Goal: Task Accomplishment & Management: Use online tool/utility

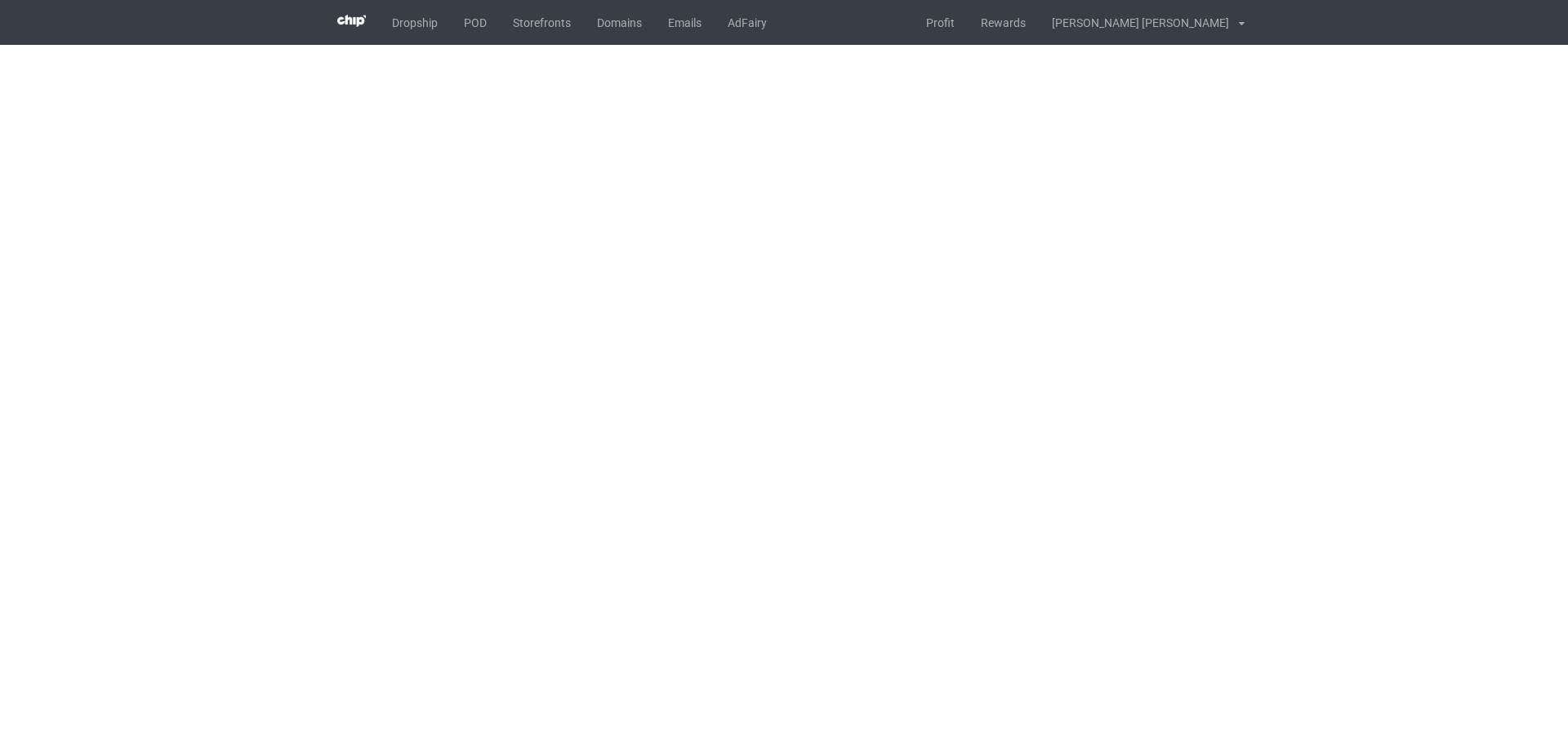
click at [779, 585] on body "Dropship POD Storefronts Domains Emails AdFairy Profit Rewards [PERSON_NAME] [P…" at bounding box center [784, 375] width 1568 height 750
click at [775, 590] on body "Dropship POD Storefronts Domains Emails AdFairy Profit Rewards [PERSON_NAME] [P…" at bounding box center [784, 375] width 1568 height 750
click at [603, 547] on body "Dropship POD Storefronts Domains Emails AdFairy Profit Rewards [PERSON_NAME] [P…" at bounding box center [784, 375] width 1568 height 750
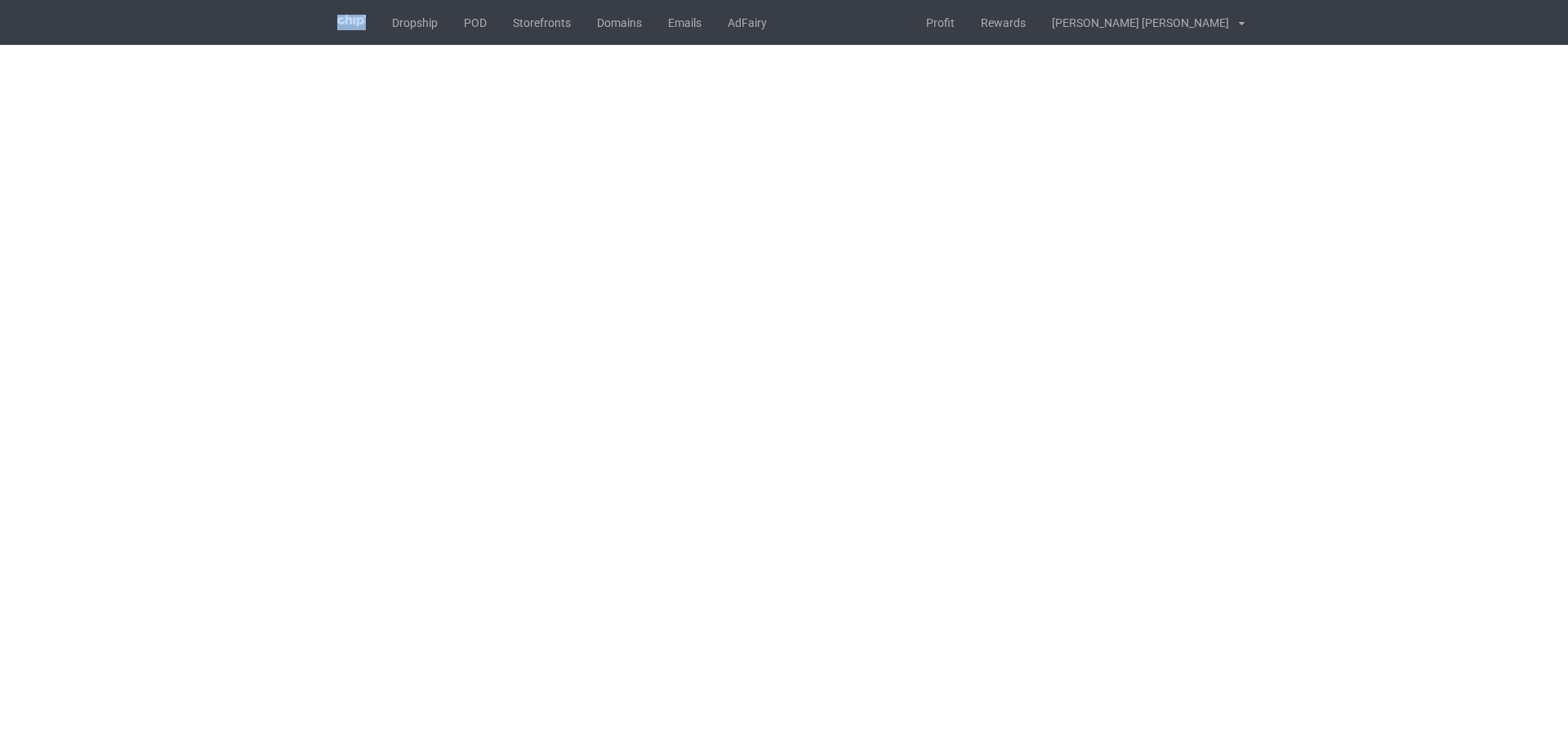
click at [603, 547] on body "Dropship POD Storefronts Domains Emails AdFairy Profit Rewards [PERSON_NAME] [P…" at bounding box center [784, 375] width 1568 height 750
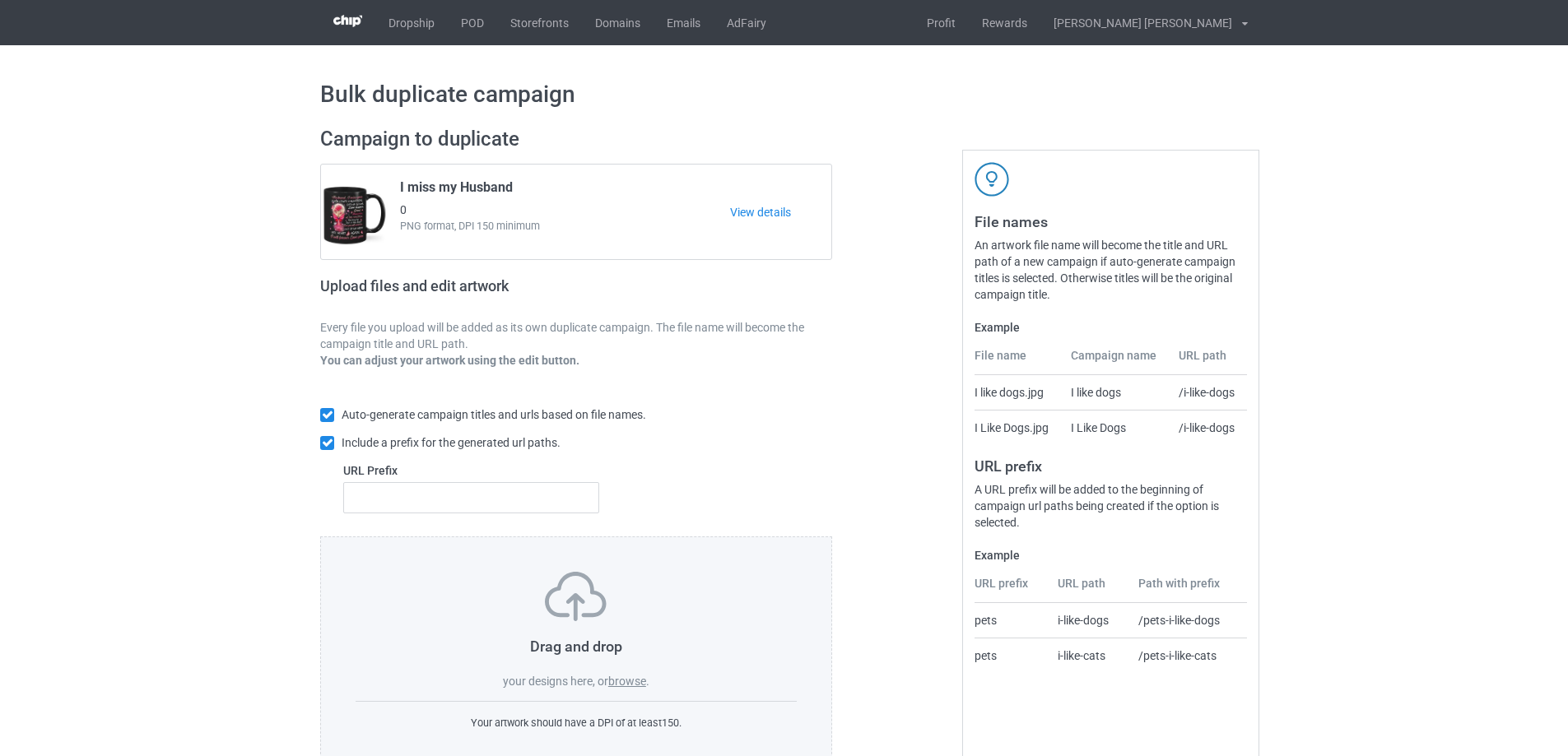
click at [620, 685] on label "browse" at bounding box center [627, 681] width 38 height 14
click at [0, 0] on input "browse" at bounding box center [0, 0] width 0 height 0
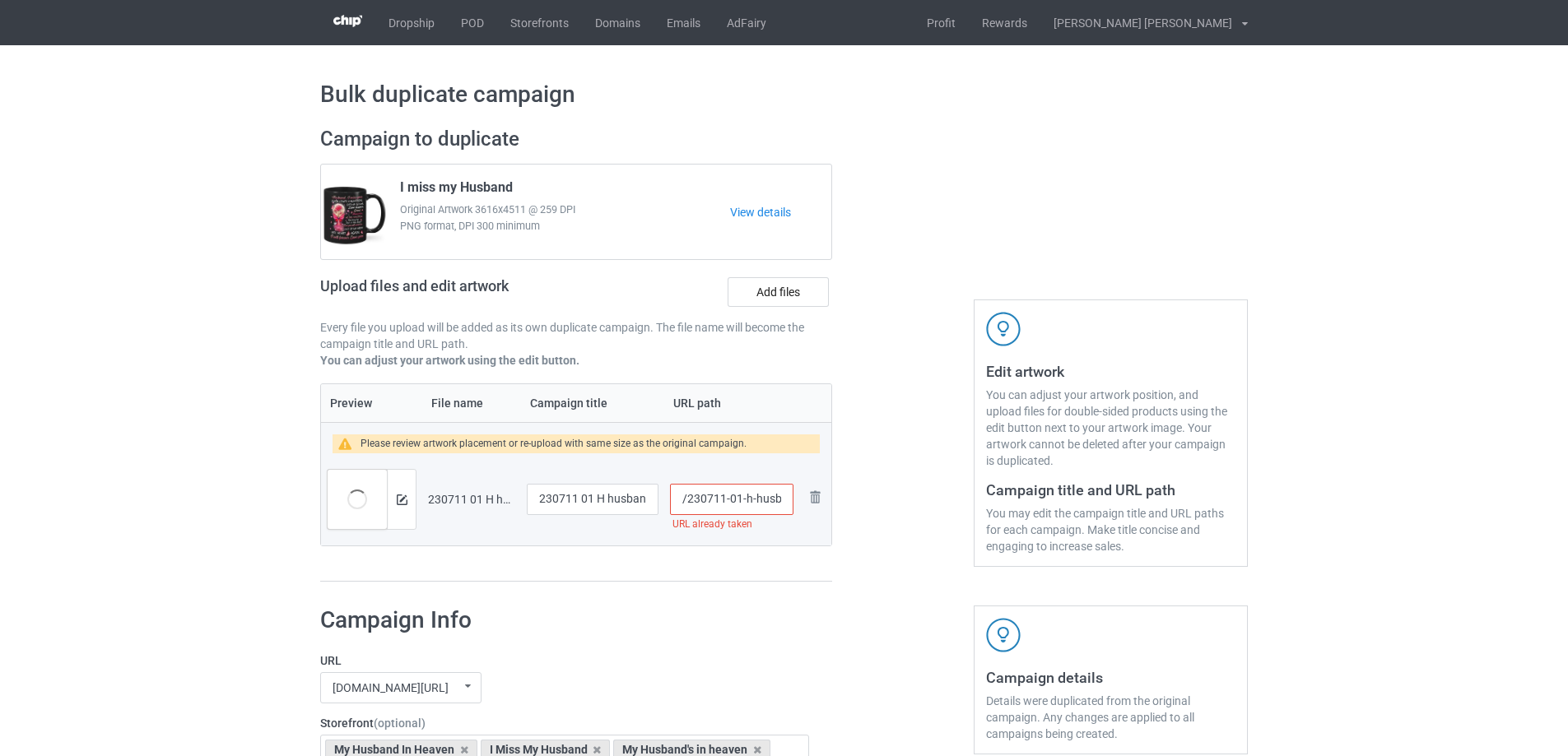
scroll to position [0, 17]
drag, startPoint x: 740, startPoint y: 500, endPoint x: 784, endPoint y: 502, distance: 44.0
click at [784, 502] on input "/230711-01-h-husband" at bounding box center [732, 499] width 123 height 32
type input "/230711-01"
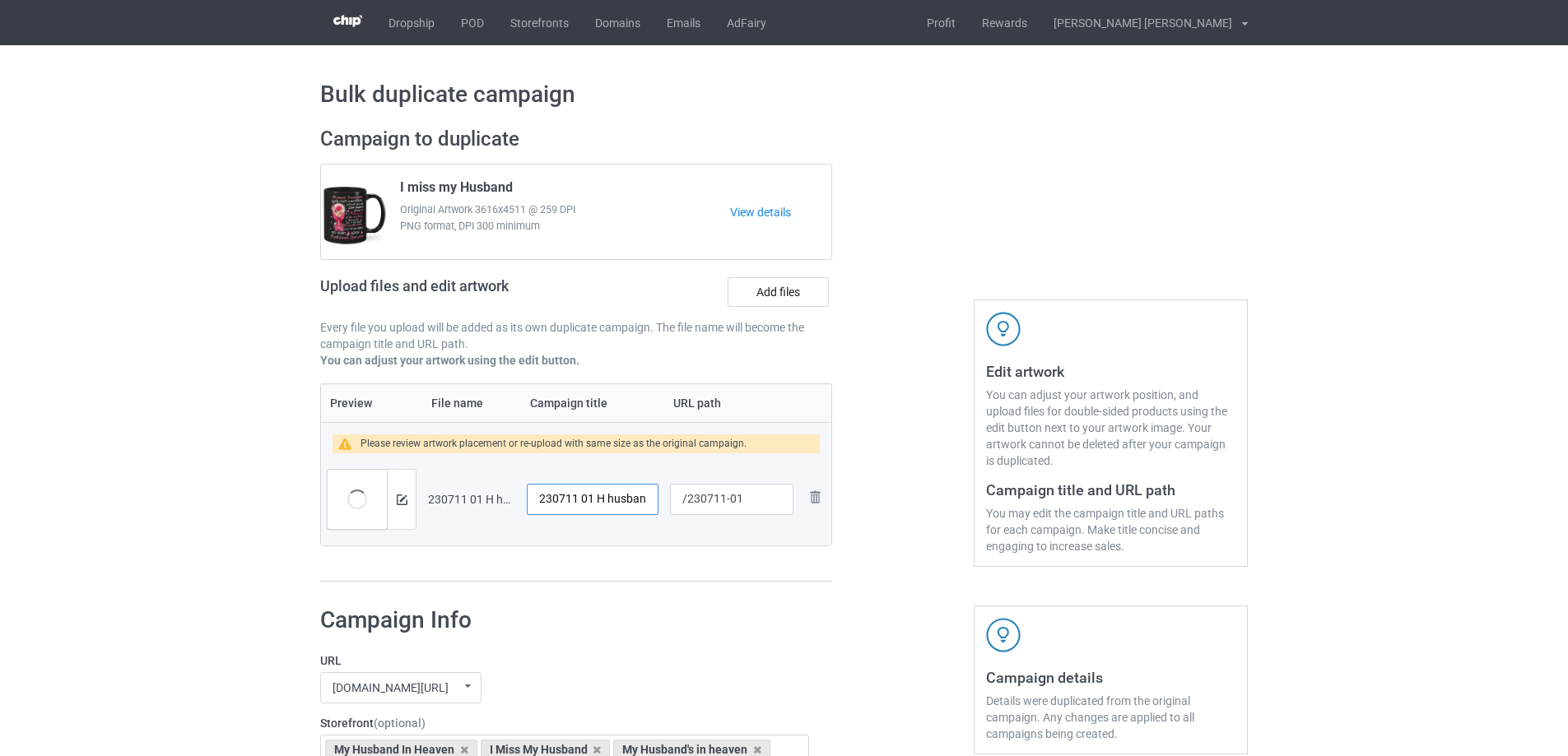
click at [620, 501] on input "230711 01 H husband" at bounding box center [592, 499] width 131 height 32
click at [462, 187] on span "I miss my Husband" at bounding box center [457, 190] width 112 height 23
drag, startPoint x: 515, startPoint y: 184, endPoint x: 395, endPoint y: 188, distance: 120.1
click at [395, 188] on div "I miss my Husband Original Artwork 3616x4511 @ 259 DPI PNG format, DPI 300 mini…" at bounding box center [559, 212] width 341 height 77
copy span "I miss my Husband"
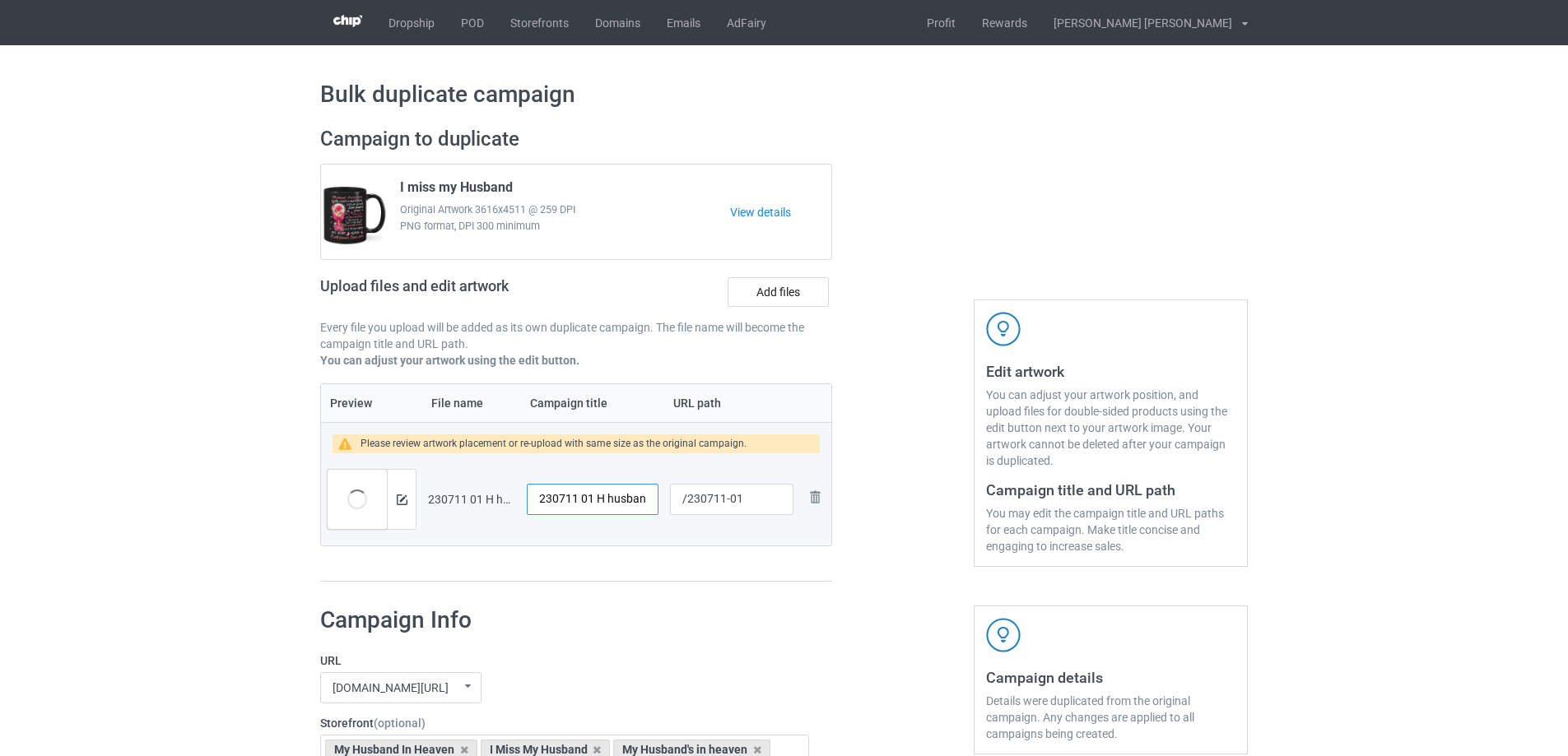
click at [567, 499] on input "230711 01 H husband" at bounding box center [592, 499] width 131 height 32
paste input "I miss my H"
type input "I miss my Husband"
click at [400, 500] on img at bounding box center [402, 500] width 11 height 11
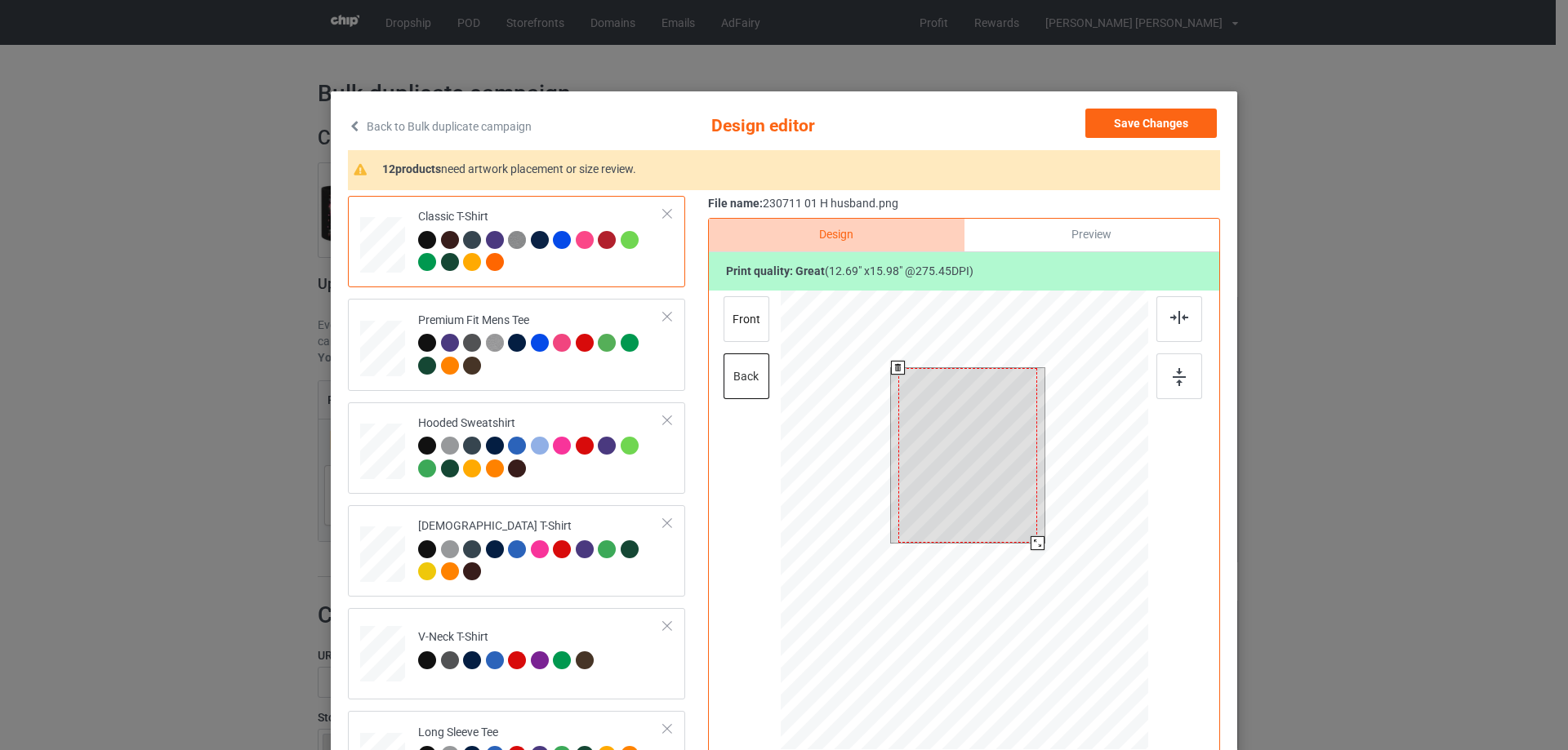
click at [947, 475] on div at bounding box center [967, 455] width 138 height 175
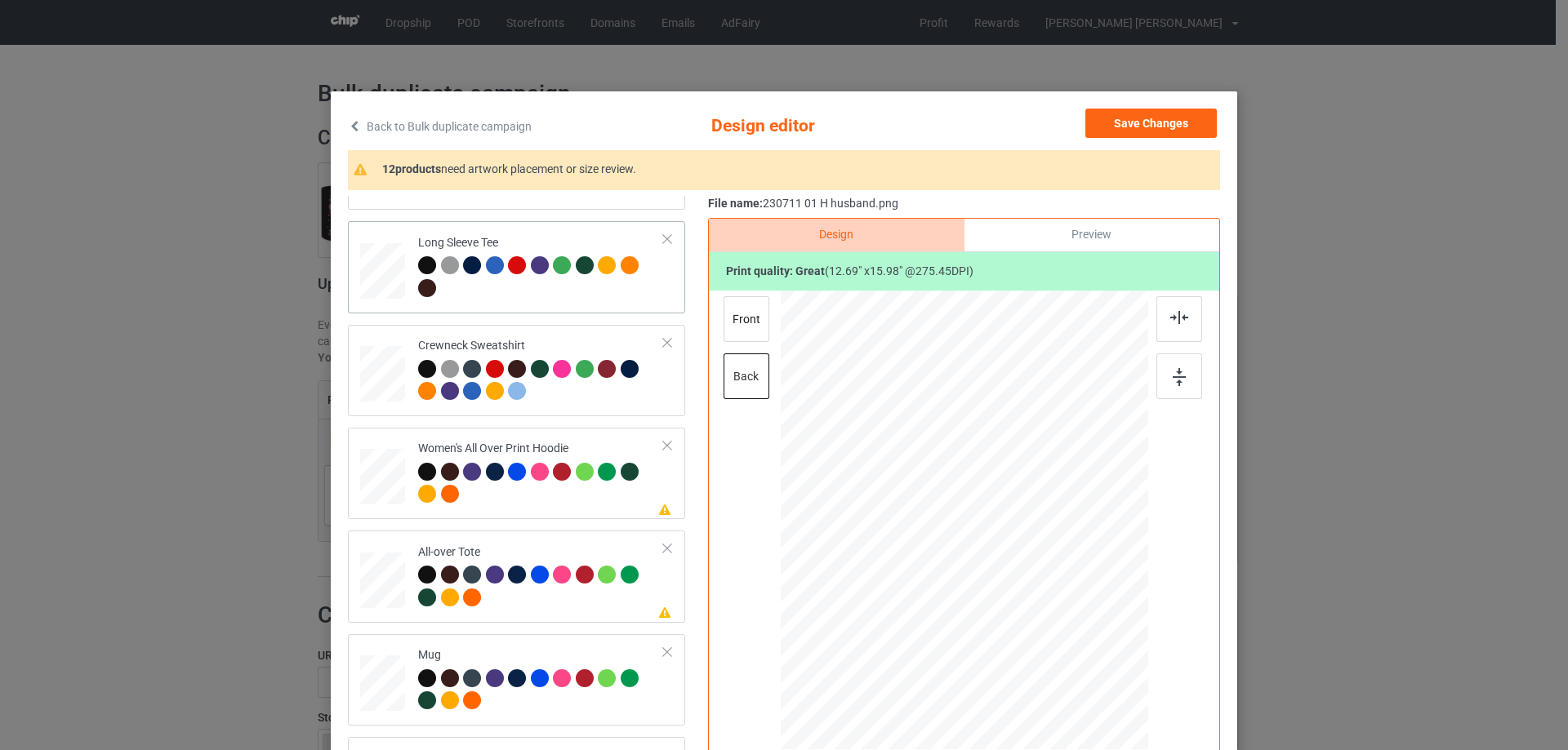
scroll to position [571, 0]
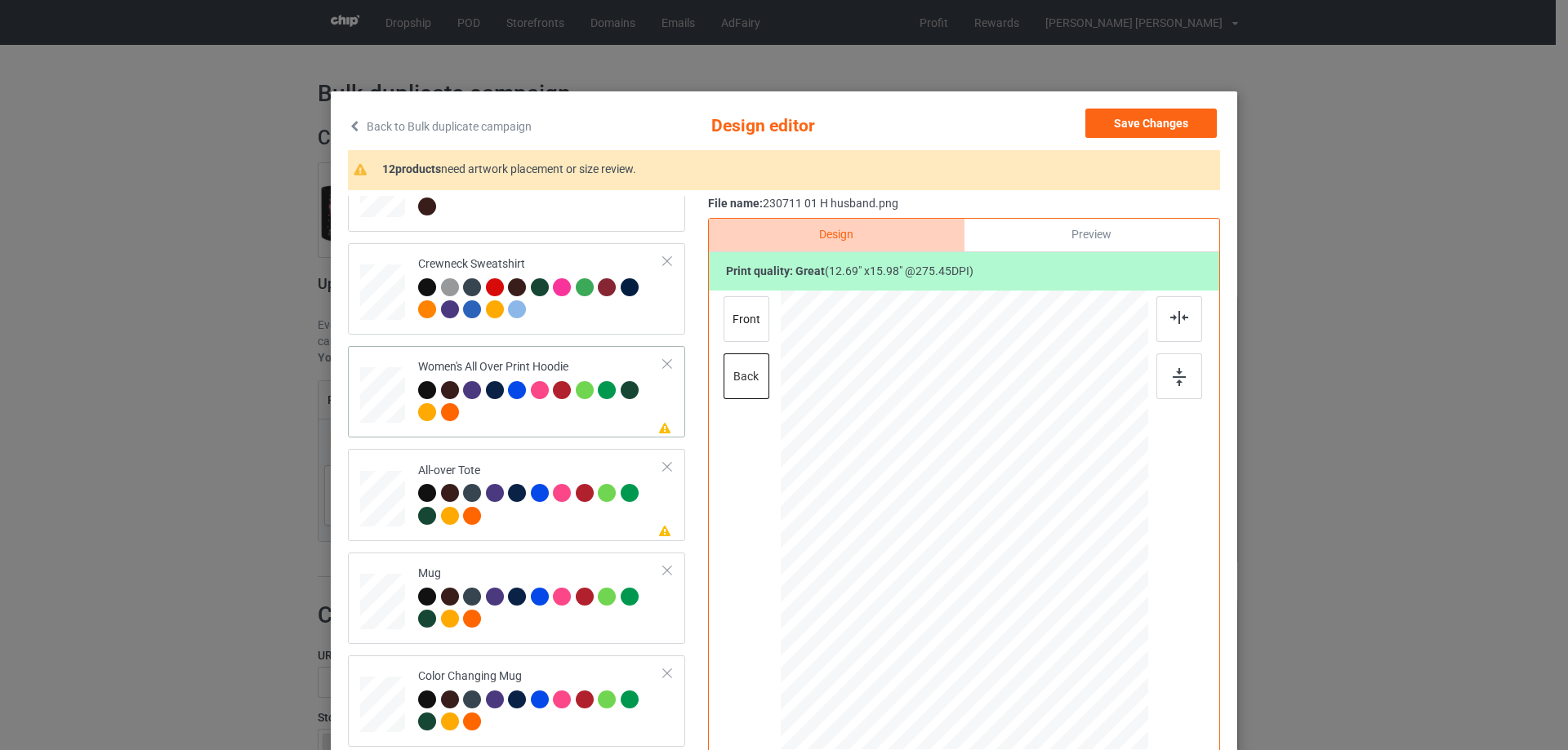
click at [386, 398] on div at bounding box center [383, 396] width 45 height 50
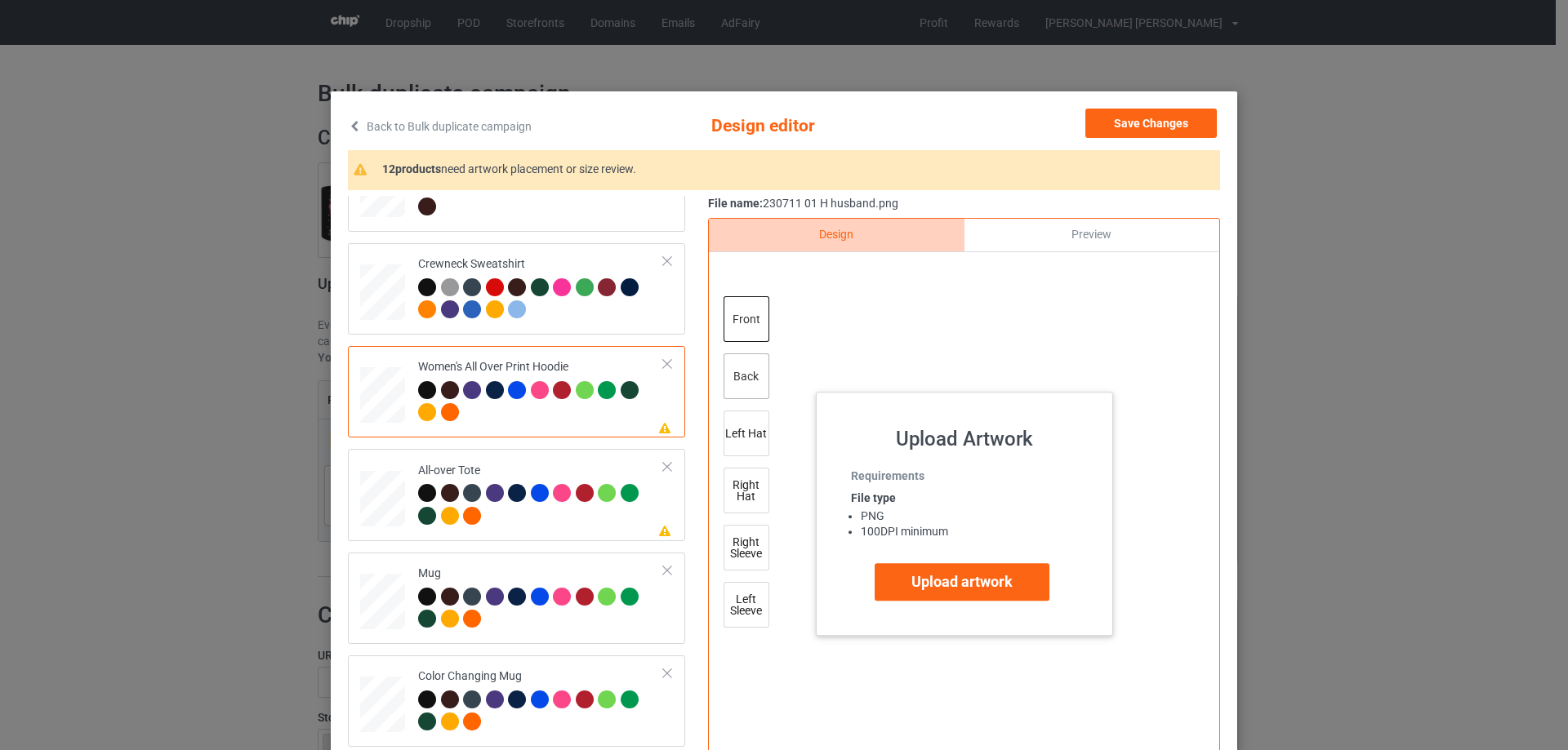
click at [741, 381] on div "back" at bounding box center [746, 375] width 46 height 46
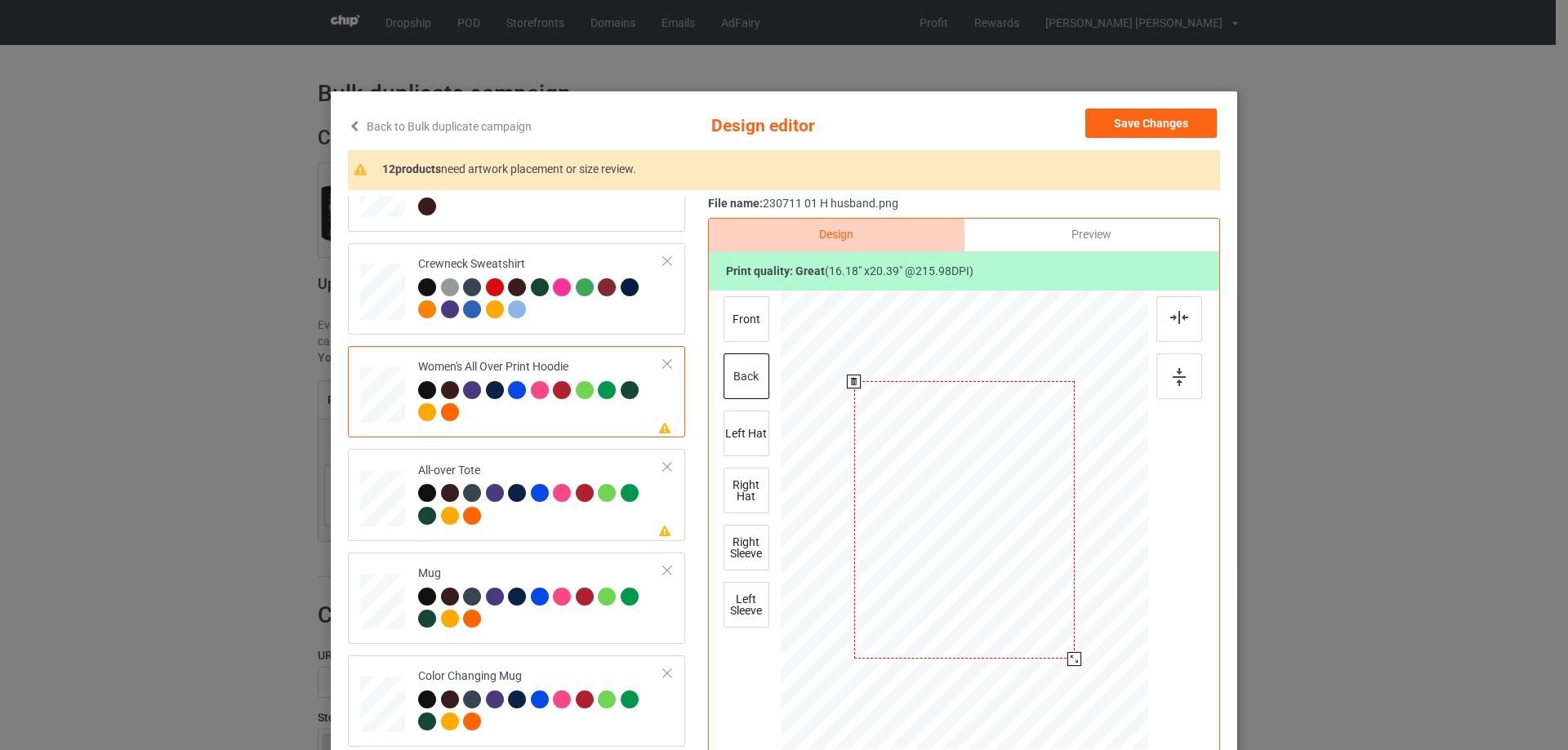
click at [917, 533] on div at bounding box center [963, 519] width 220 height 278
click at [399, 484] on td at bounding box center [385, 494] width 49 height 78
click at [1067, 657] on div at bounding box center [1074, 657] width 13 height 13
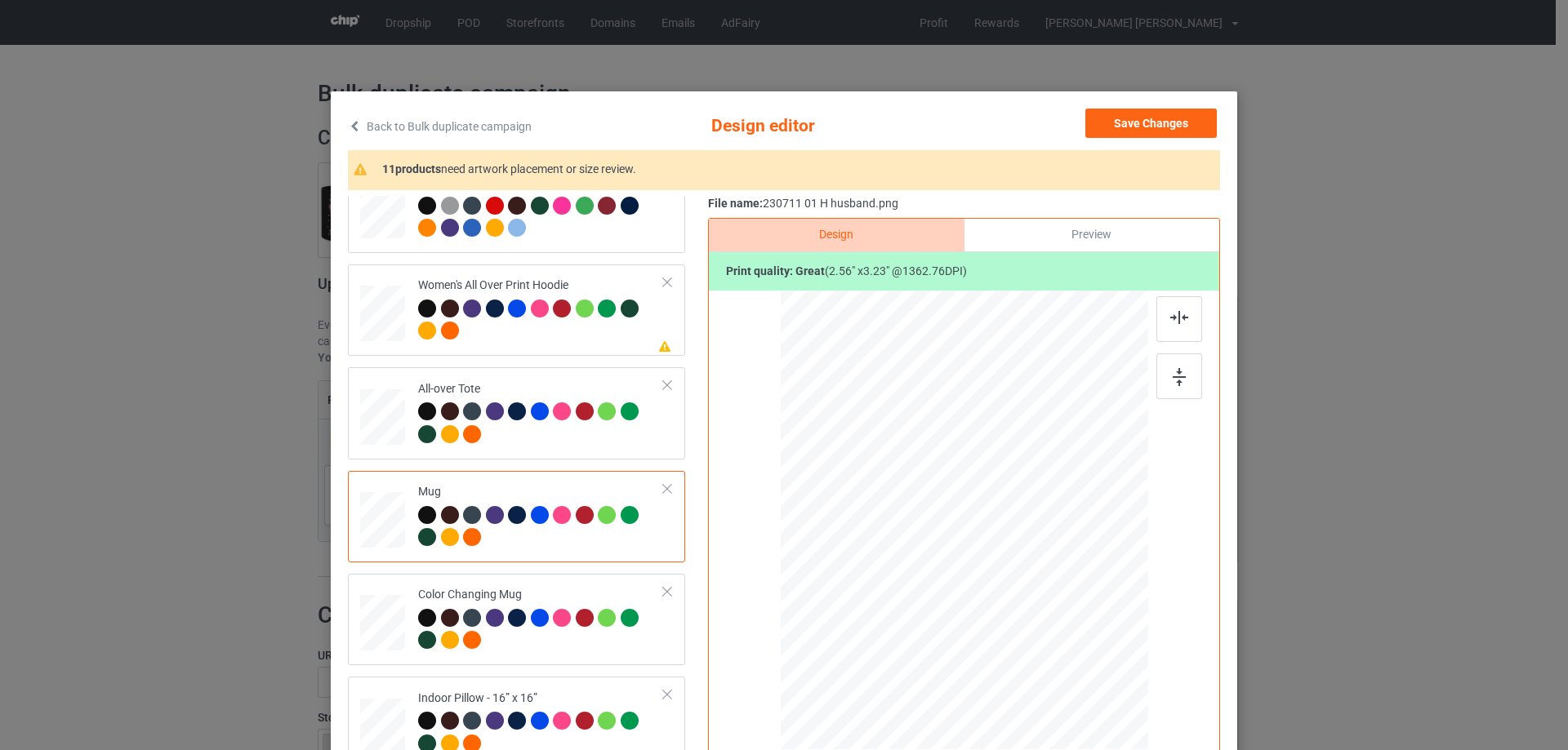
scroll to position [897, 0]
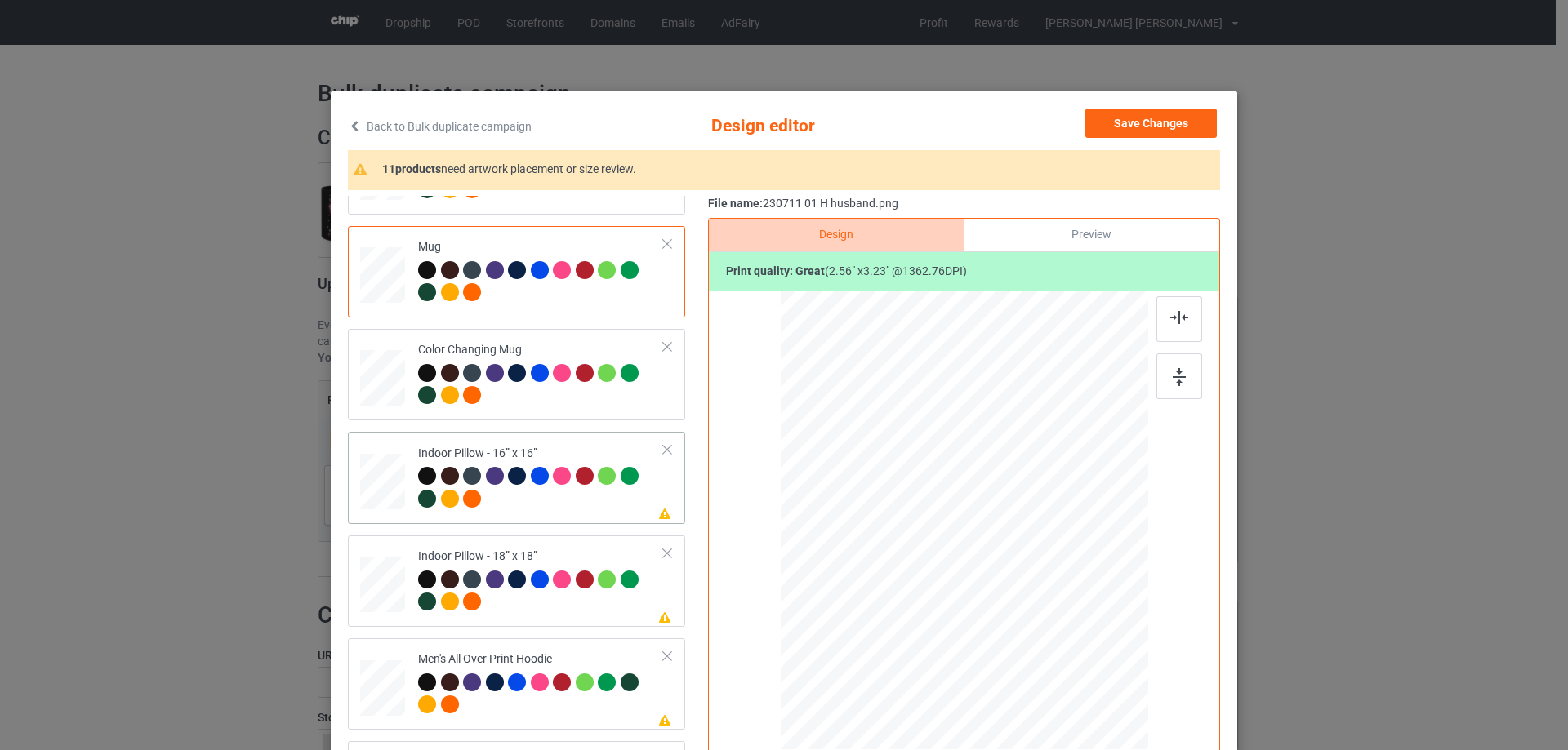
click at [409, 486] on td "Please review artwork placement Indoor Pillow - 16” x 16”" at bounding box center [540, 477] width 263 height 78
drag, startPoint x: 1066, startPoint y: 659, endPoint x: 1065, endPoint y: 643, distance: 16.0
click at [1065, 643] on div at bounding box center [1065, 648] width 13 height 13
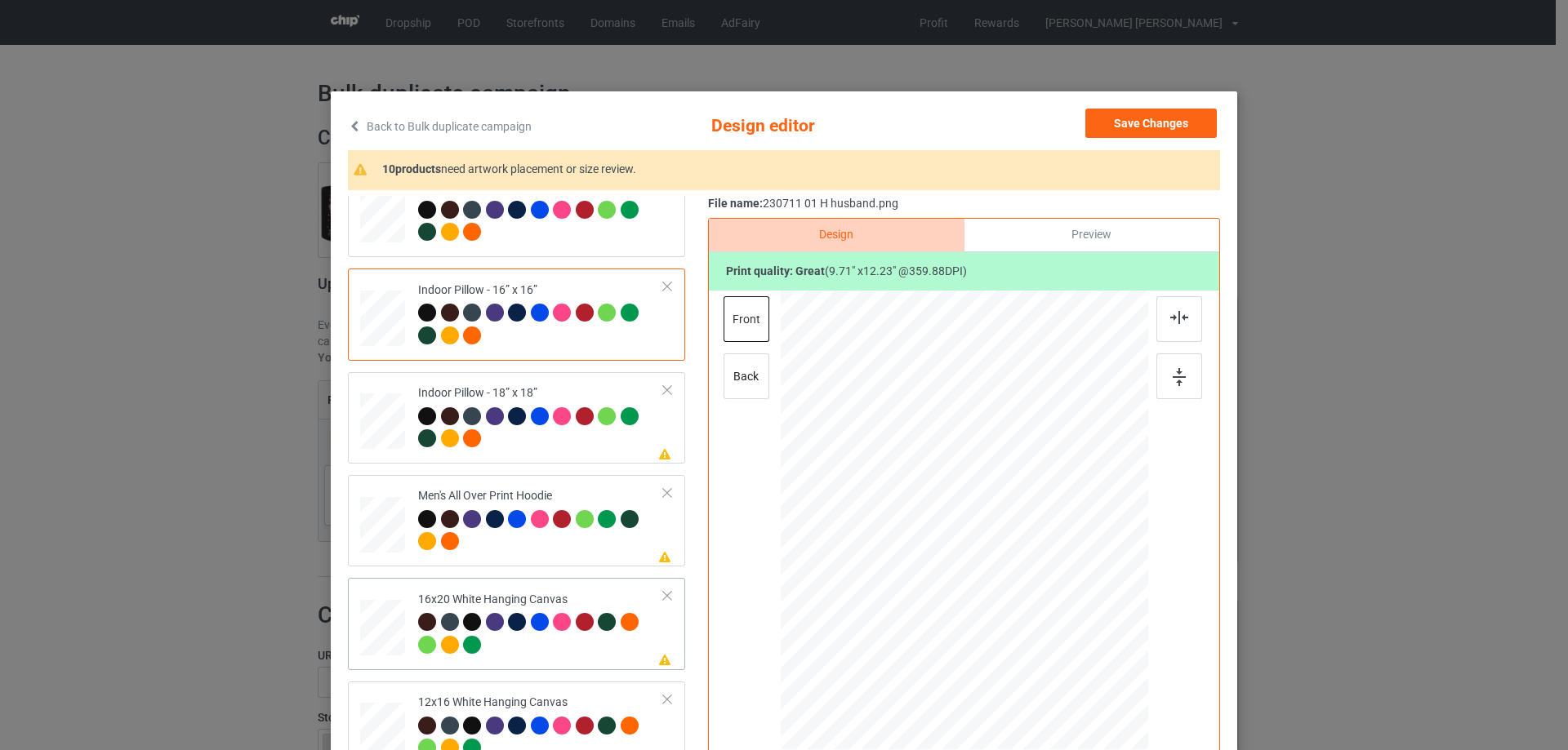
scroll to position [1143, 0]
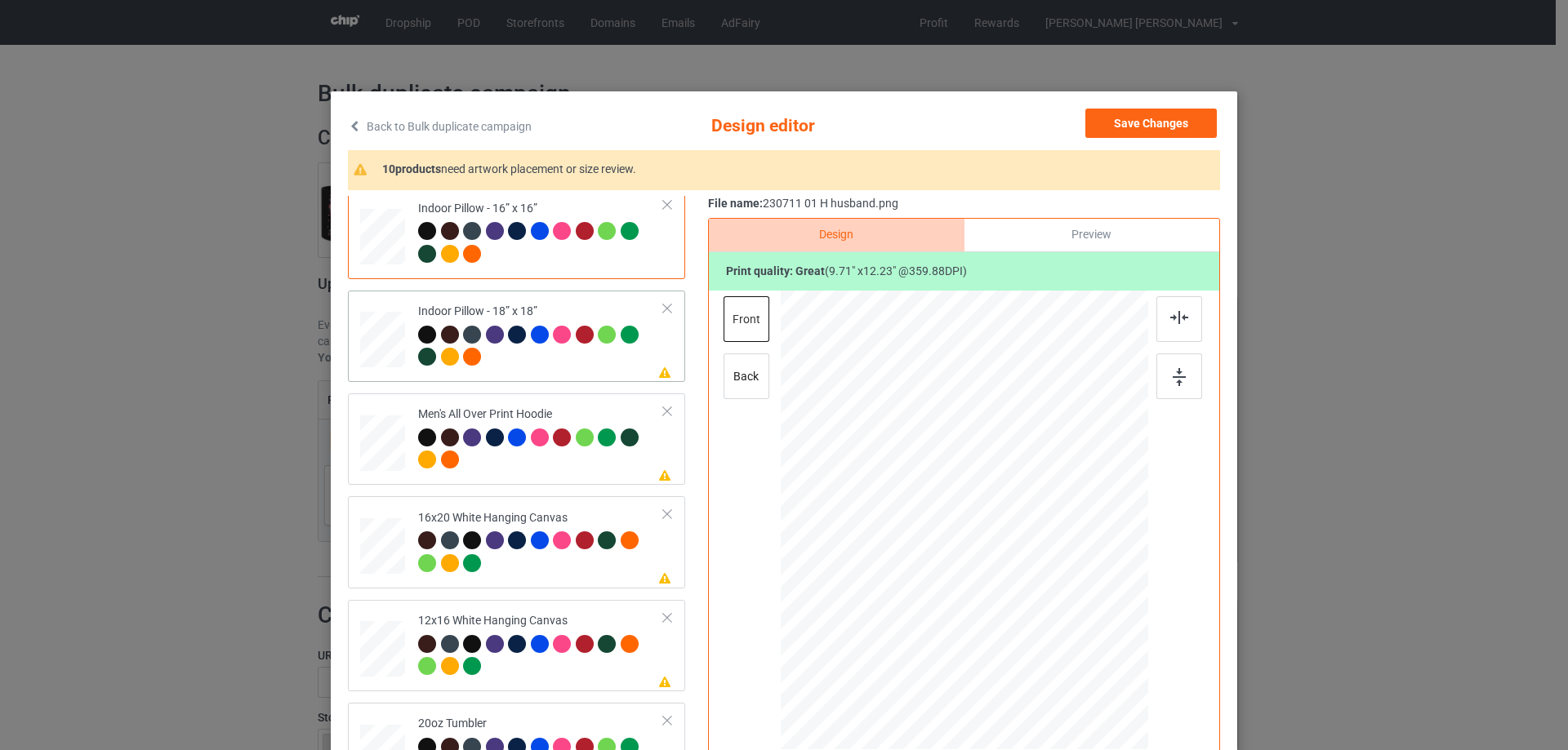
click at [368, 355] on div at bounding box center [383, 340] width 45 height 45
drag, startPoint x: 1074, startPoint y: 663, endPoint x: 1072, endPoint y: 649, distance: 14.1
click at [1072, 649] on div at bounding box center [964, 519] width 367 height 366
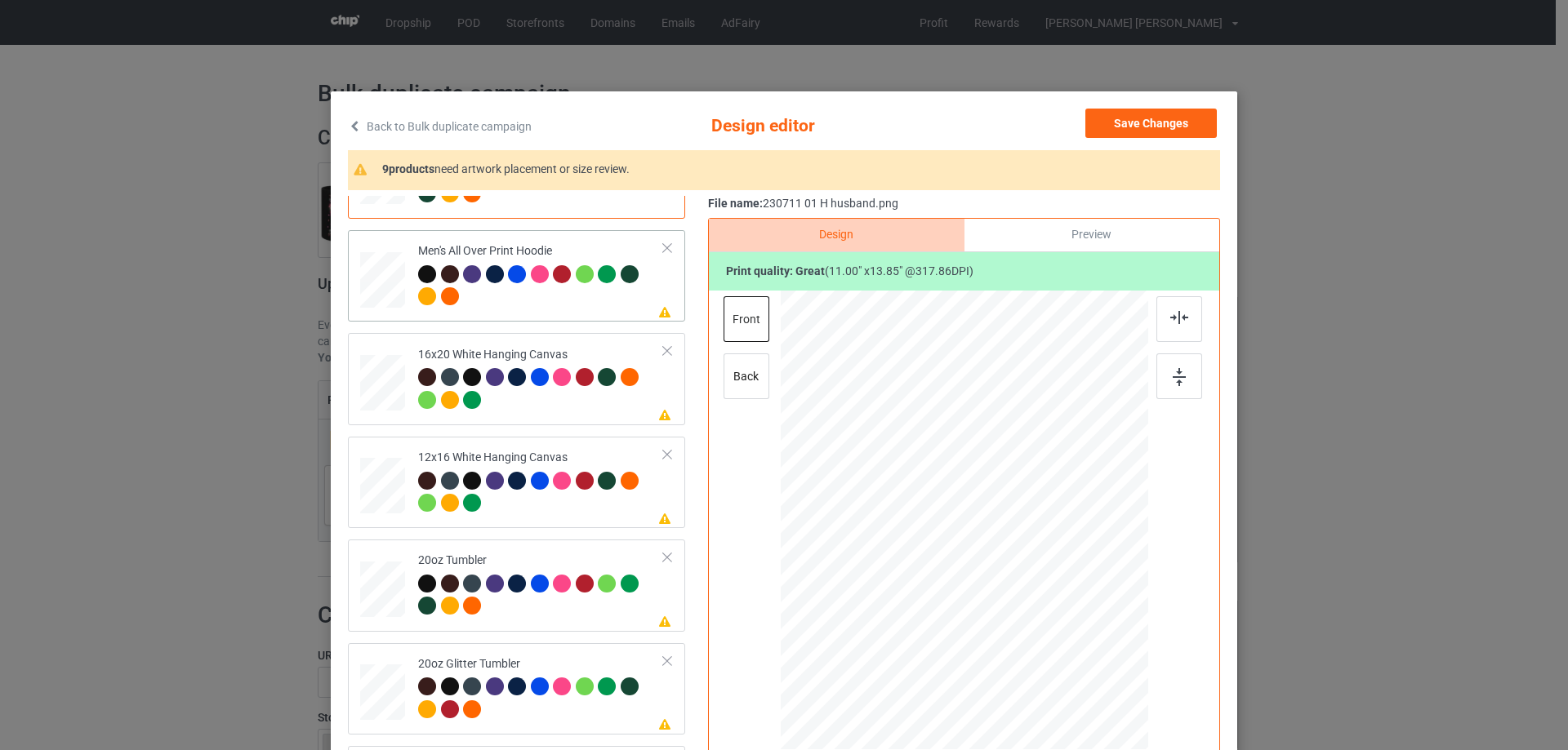
click at [380, 278] on div at bounding box center [383, 279] width 45 height 48
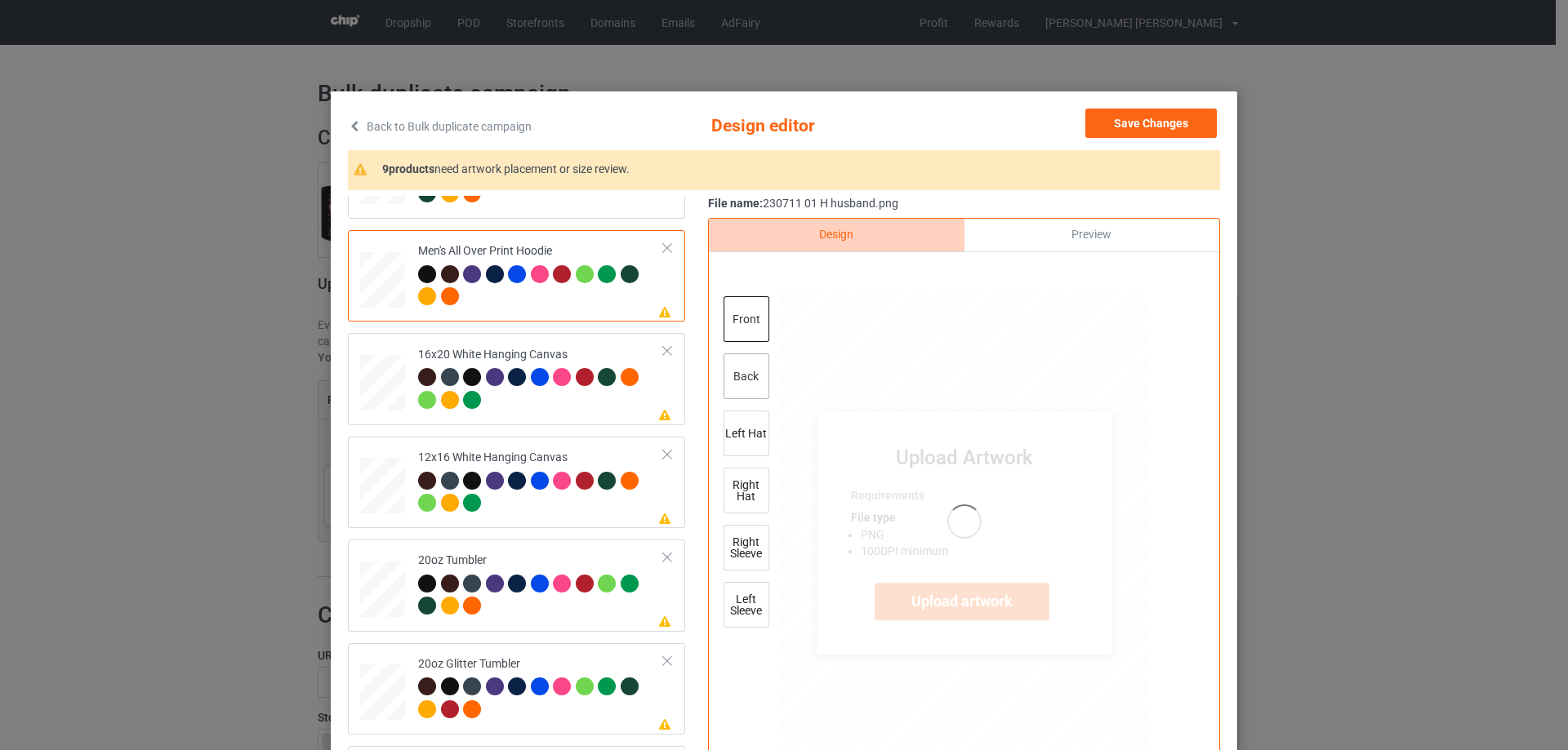
click at [740, 372] on div "back" at bounding box center [746, 375] width 46 height 46
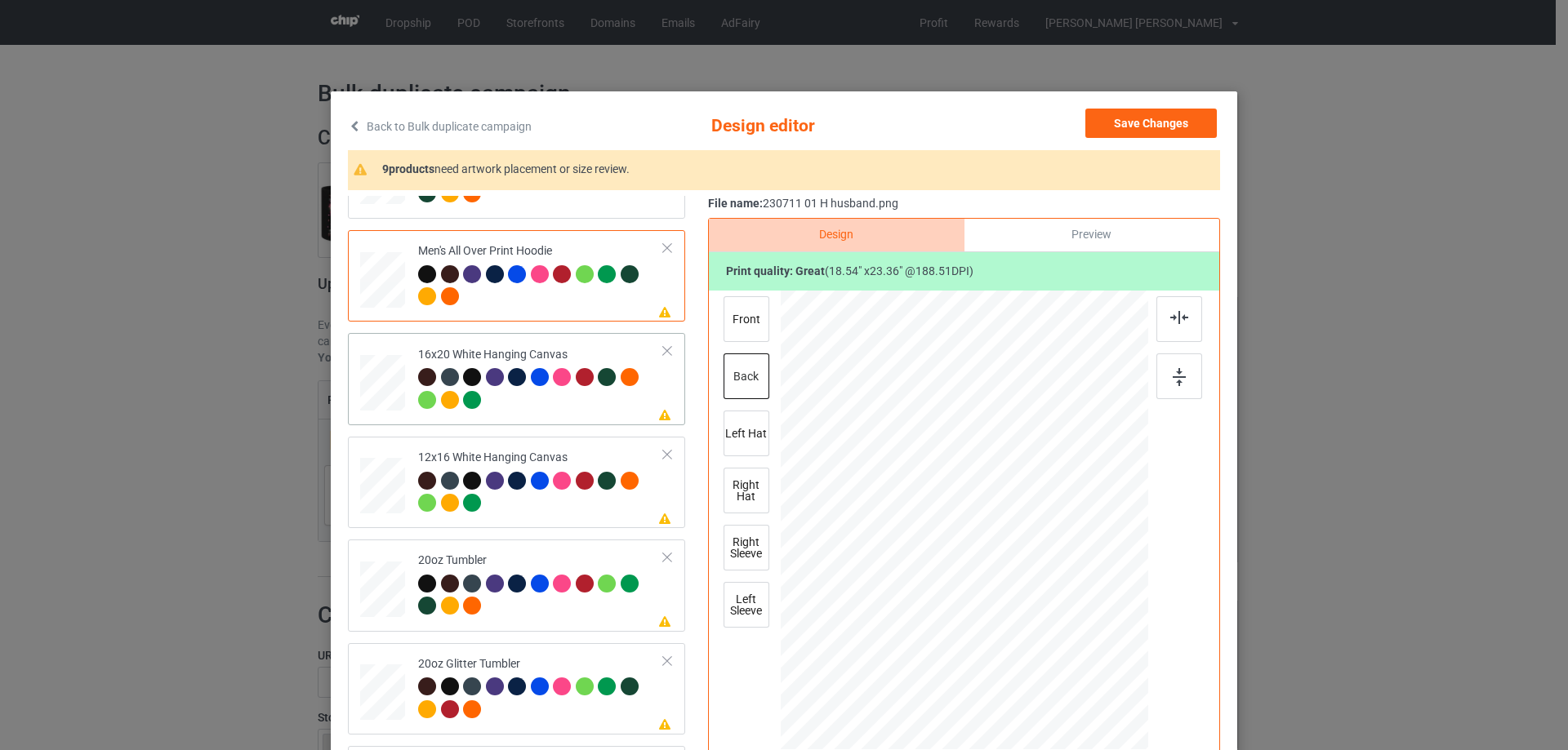
click at [374, 403] on div at bounding box center [383, 383] width 45 height 57
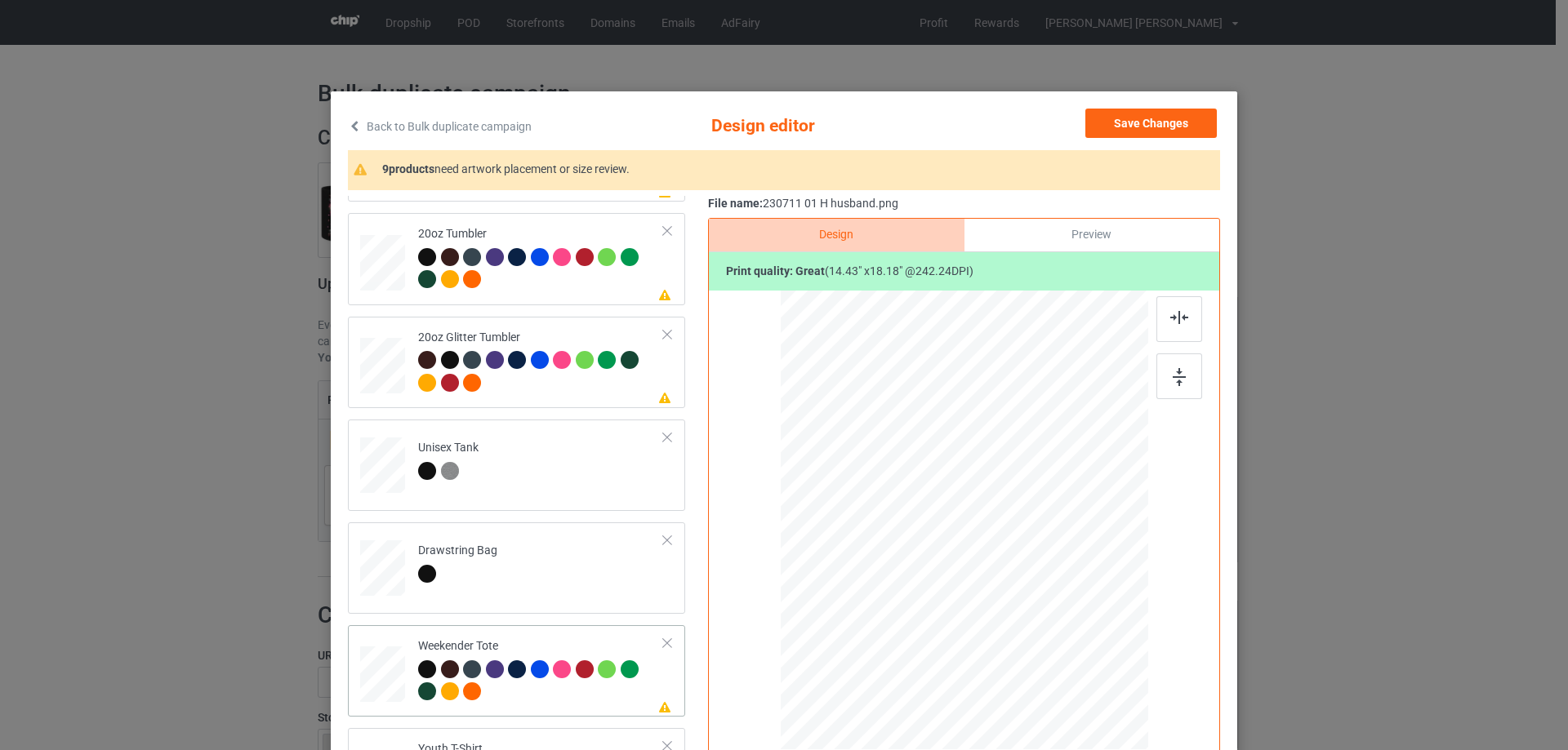
scroll to position [1877, 0]
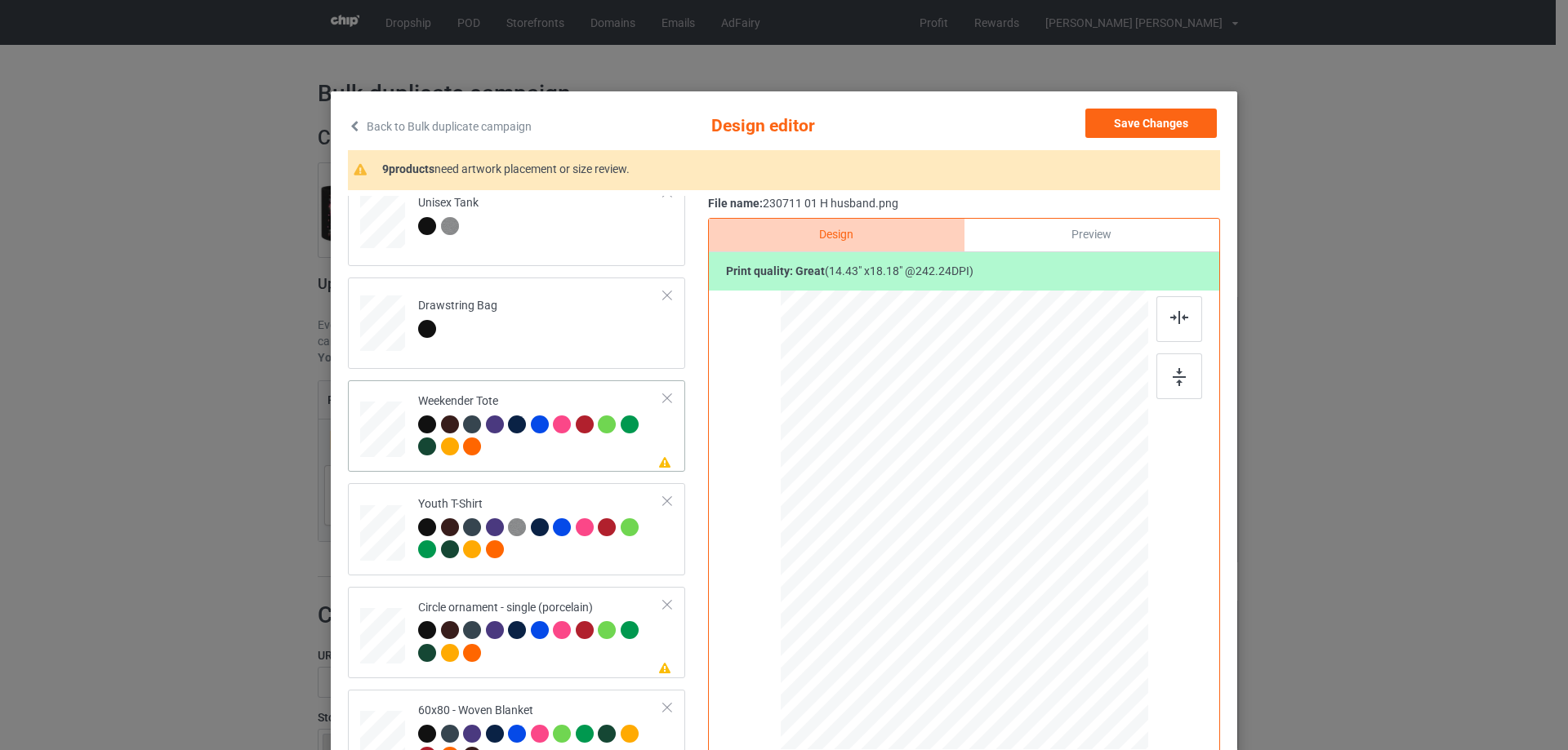
click at [386, 425] on div at bounding box center [383, 429] width 45 height 29
drag, startPoint x: 1068, startPoint y: 660, endPoint x: 1038, endPoint y: 603, distance: 64.4
click at [1038, 603] on div at bounding box center [963, 520] width 366 height 236
click at [1005, 588] on div at bounding box center [964, 517] width 140 height 177
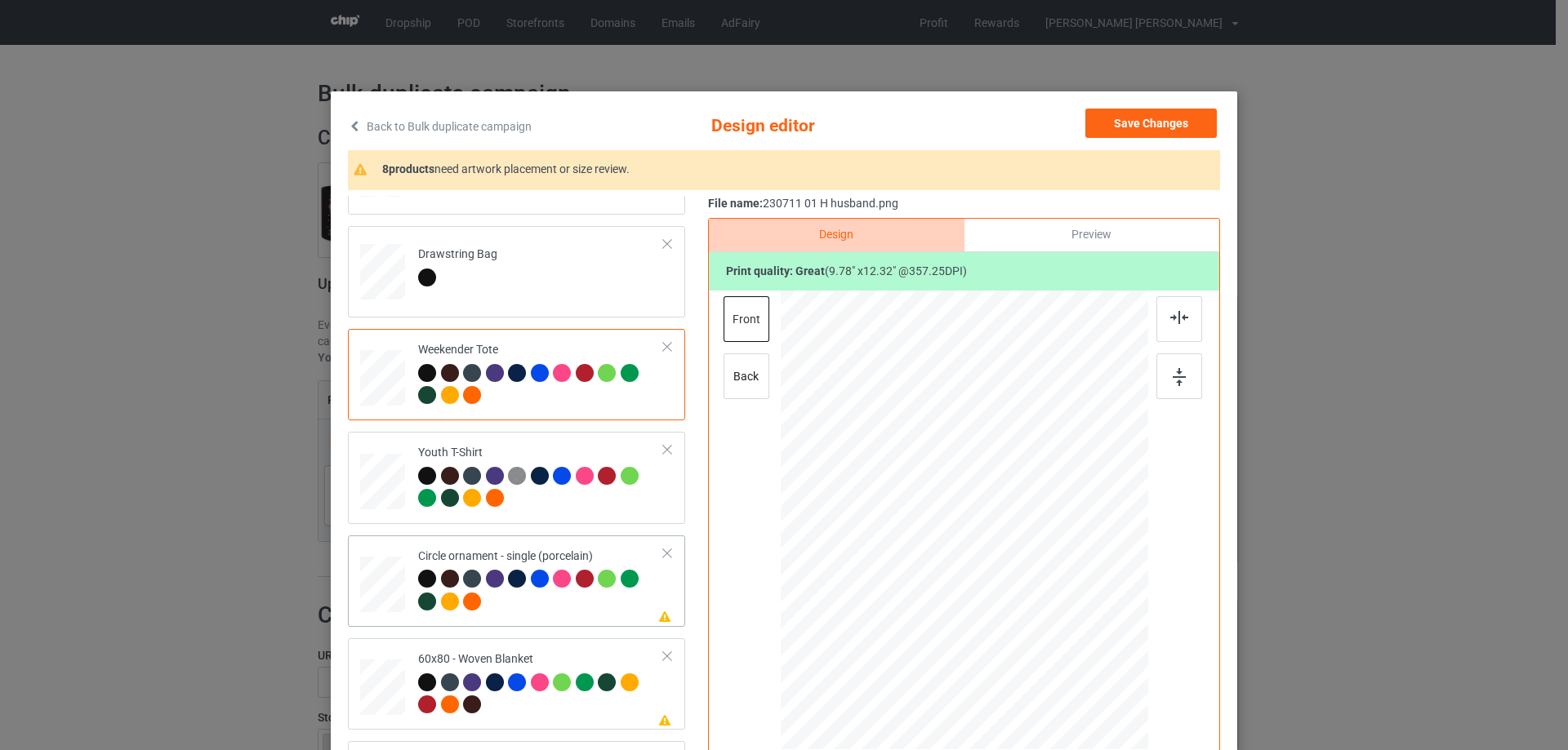
drag, startPoint x: 378, startPoint y: 584, endPoint x: 395, endPoint y: 585, distance: 17.0
click at [378, 585] on div at bounding box center [383, 585] width 45 height 45
click at [1012, 615] on div at bounding box center [960, 530] width 213 height 269
drag, startPoint x: 1061, startPoint y: 665, endPoint x: 1032, endPoint y: 641, distance: 37.6
click at [1068, 675] on div at bounding box center [1073, 671] width 13 height 13
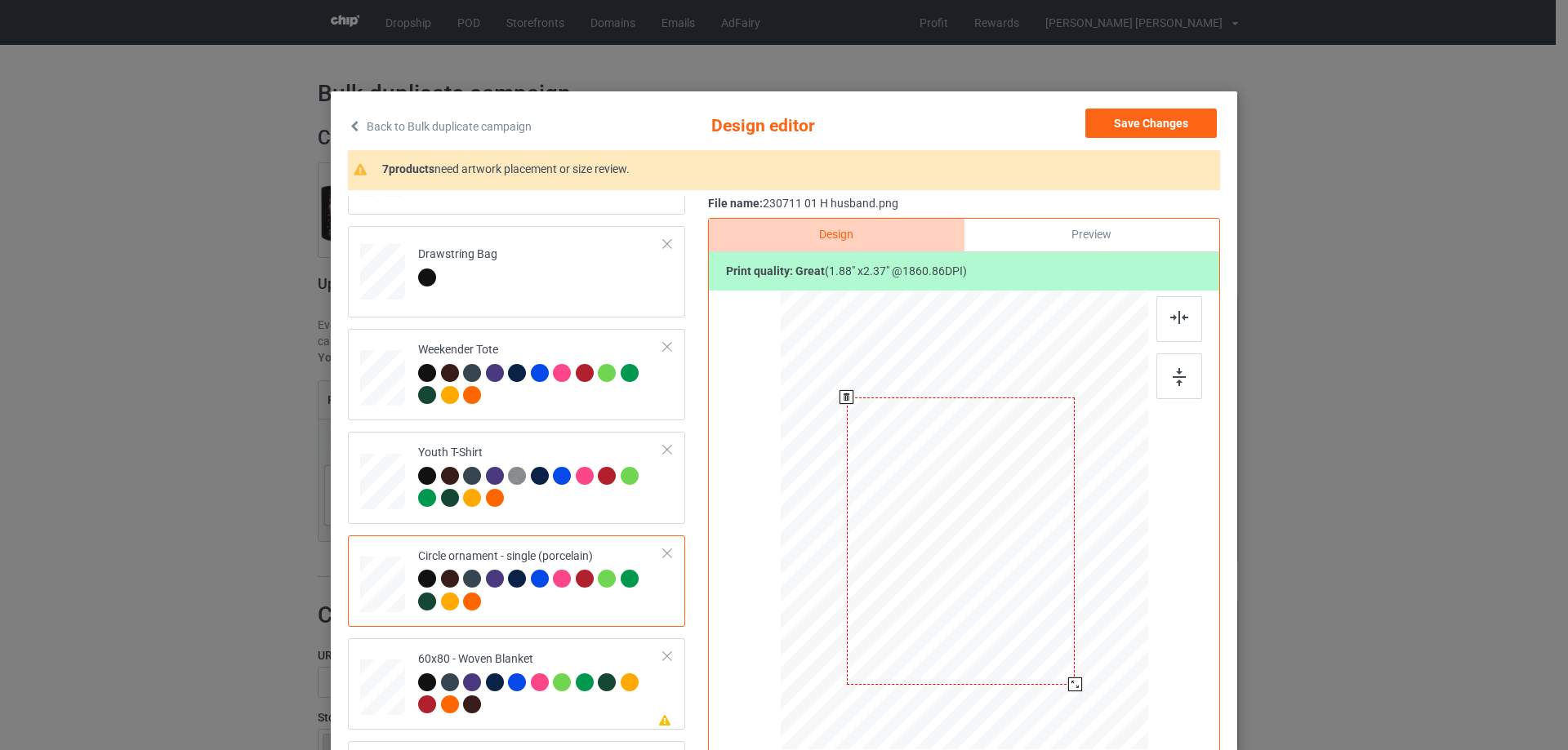
drag, startPoint x: 1012, startPoint y: 606, endPoint x: 1012, endPoint y: 618, distance: 12.0
click at [1012, 618] on div at bounding box center [961, 541] width 228 height 287
click at [1074, 688] on div at bounding box center [1074, 684] width 13 height 13
click at [661, 452] on div at bounding box center [667, 449] width 12 height 12
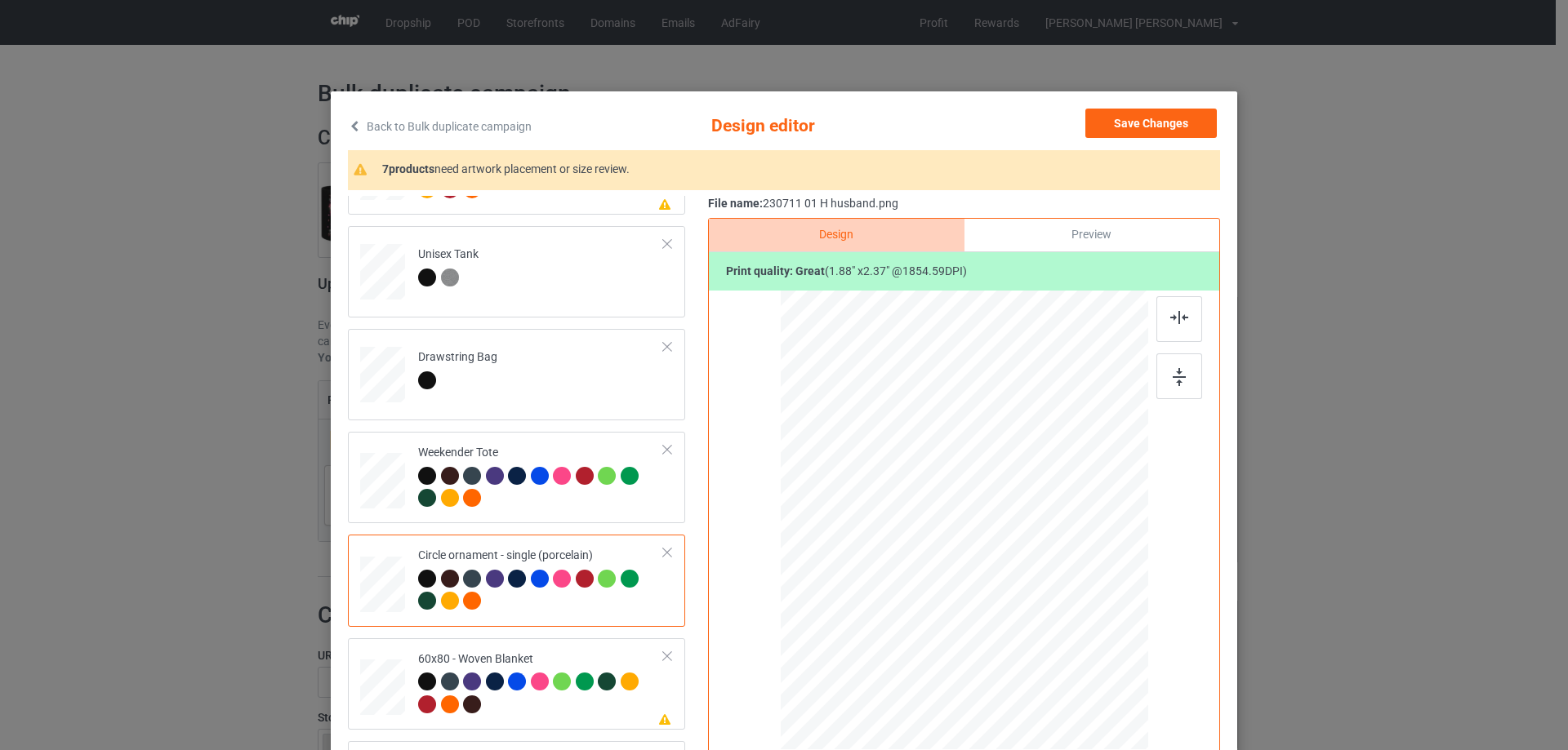
scroll to position [163, 0]
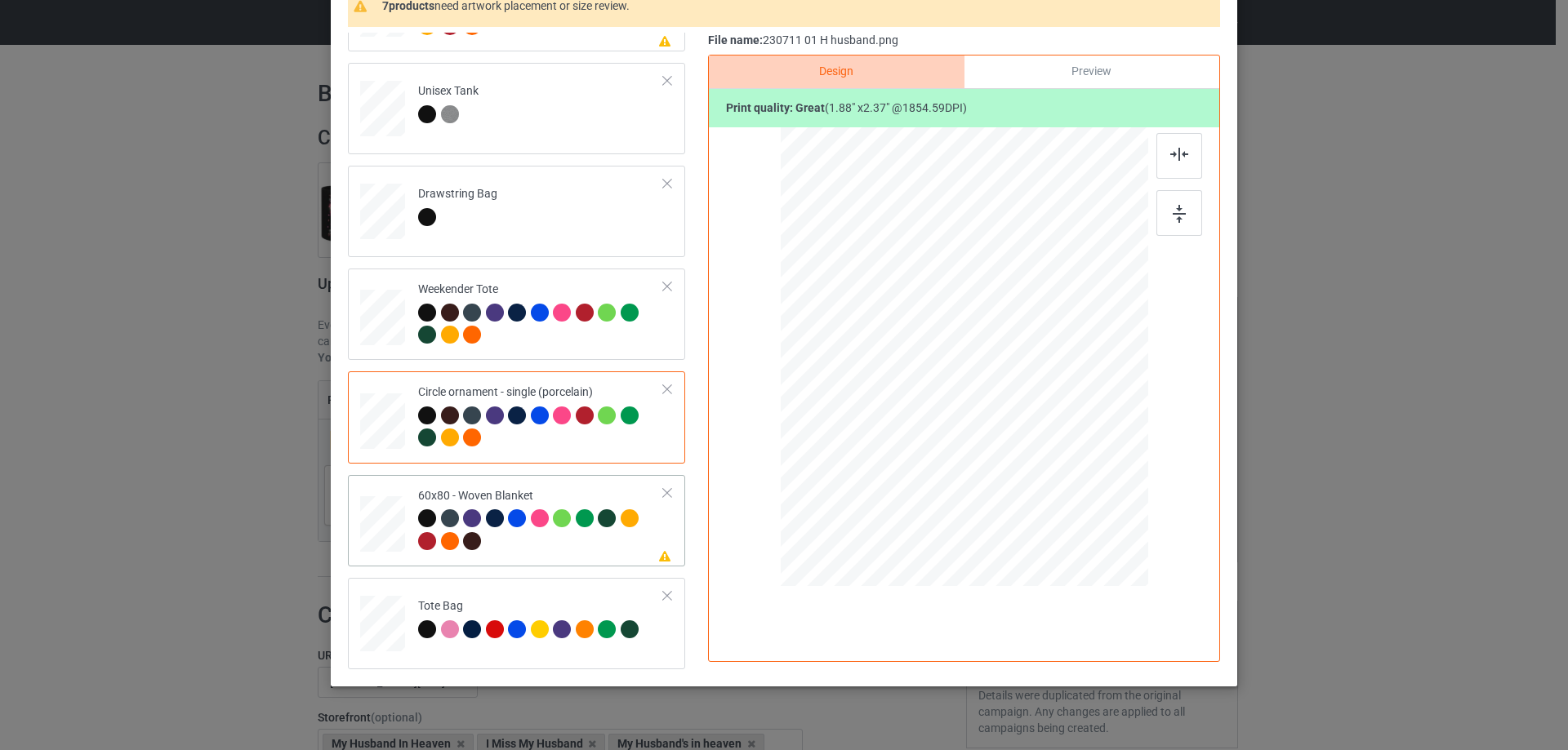
click at [399, 540] on td at bounding box center [385, 520] width 49 height 78
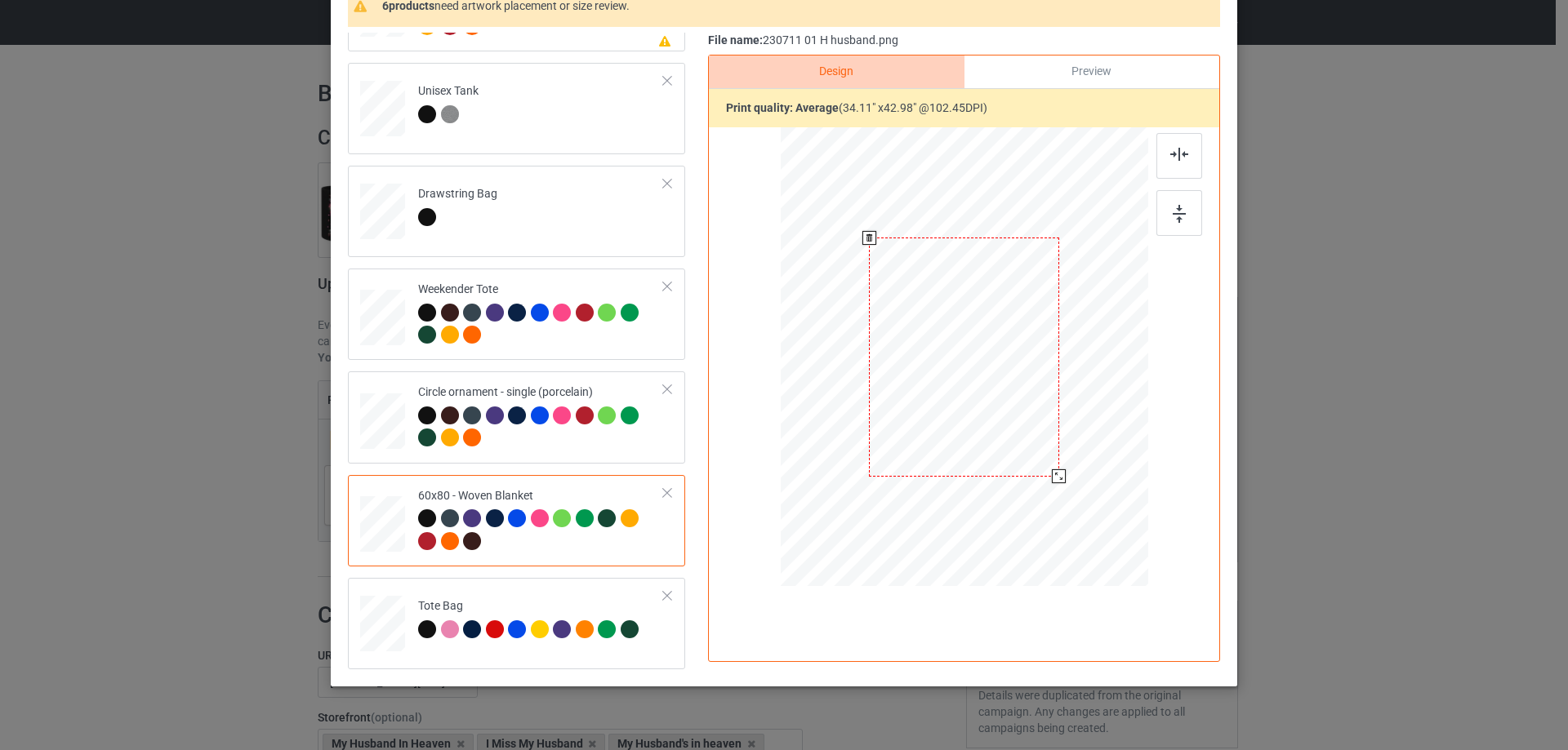
drag, startPoint x: 1076, startPoint y: 525, endPoint x: 1055, endPoint y: 478, distance: 51.5
click at [1055, 478] on div at bounding box center [1058, 475] width 13 height 13
drag, startPoint x: 1012, startPoint y: 447, endPoint x: 1012, endPoint y: 424, distance: 23.0
click at [1012, 424] on div at bounding box center [963, 334] width 190 height 239
click at [1183, 147] on img at bounding box center [1179, 154] width 18 height 13
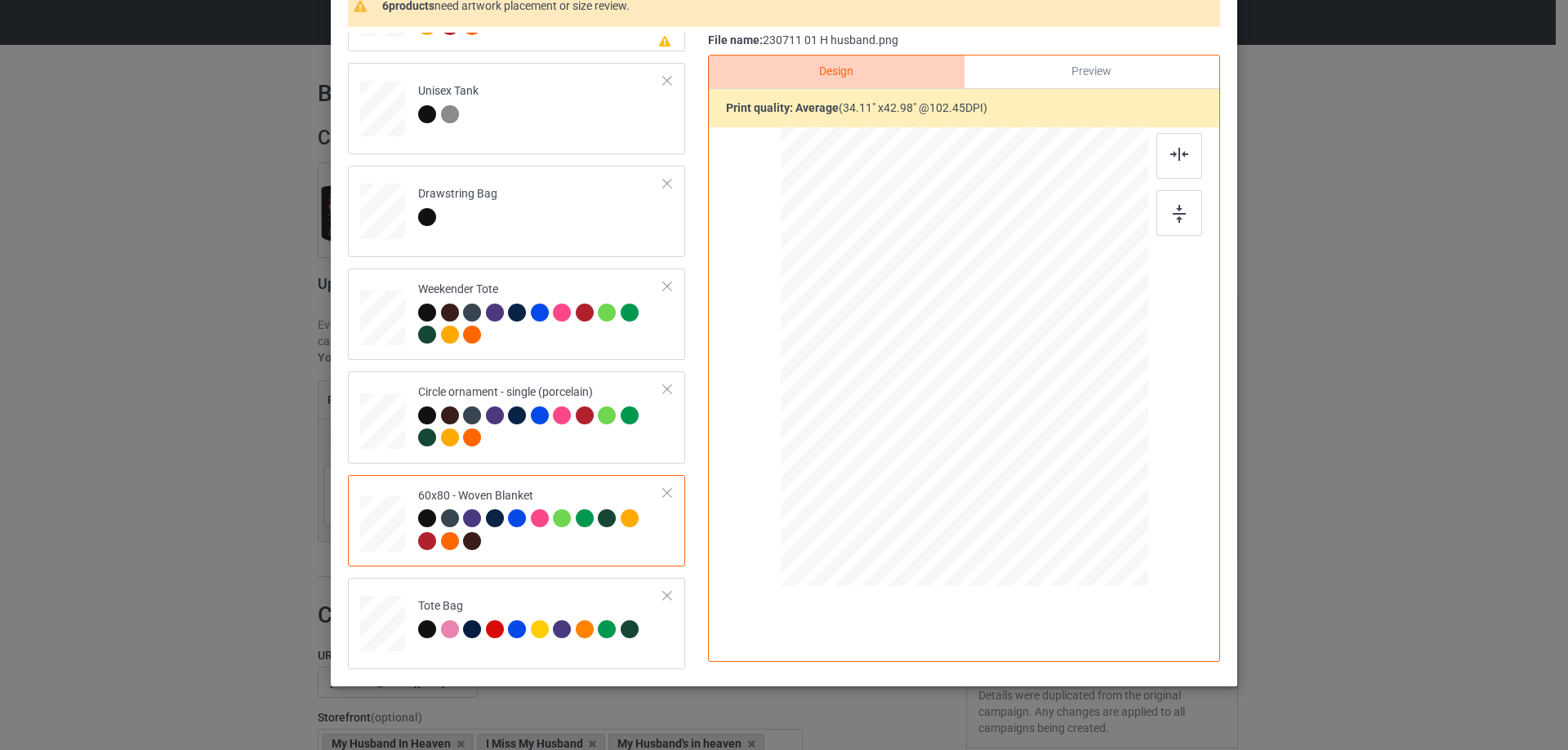
scroll to position [192, 0]
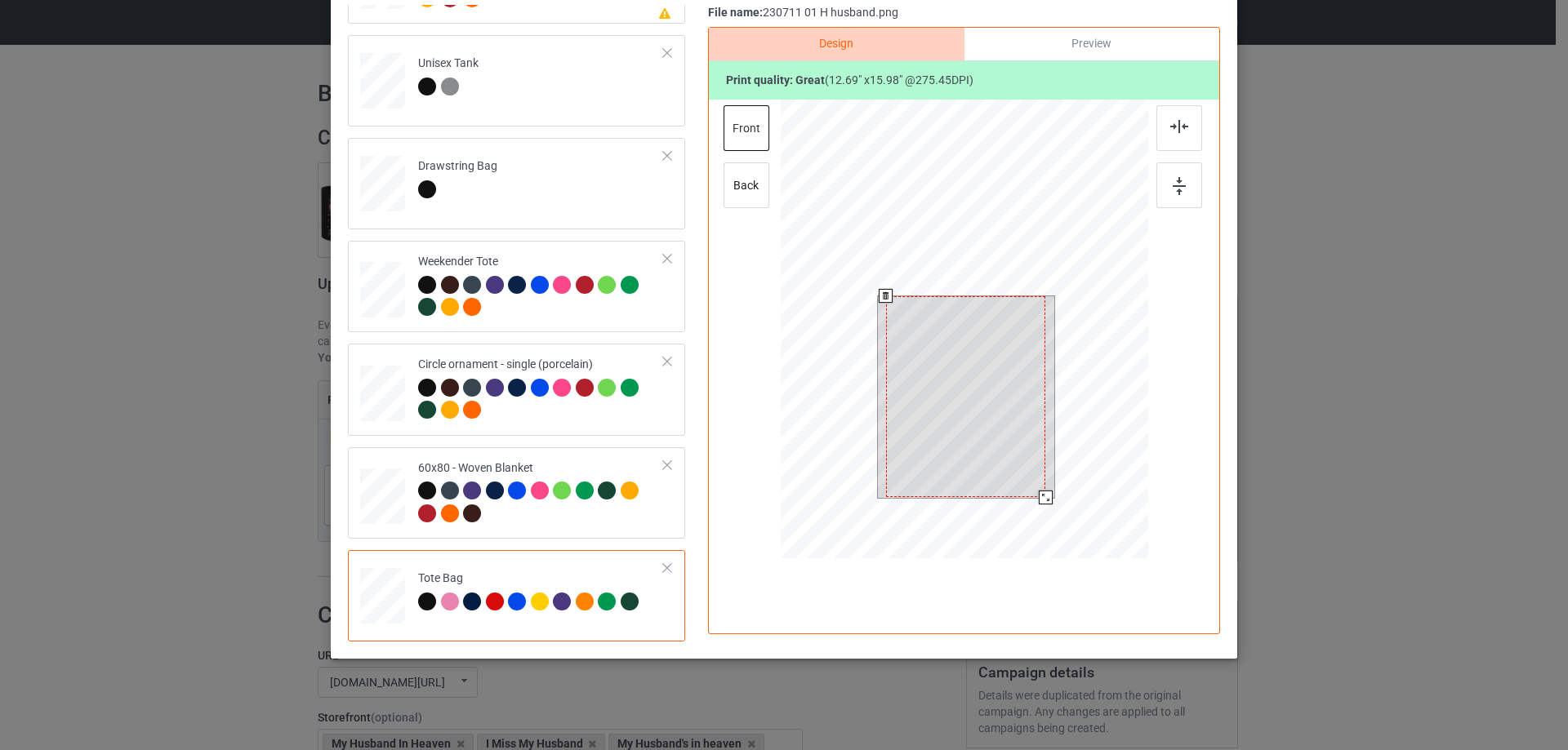
click at [1050, 533] on div at bounding box center [964, 331] width 368 height 463
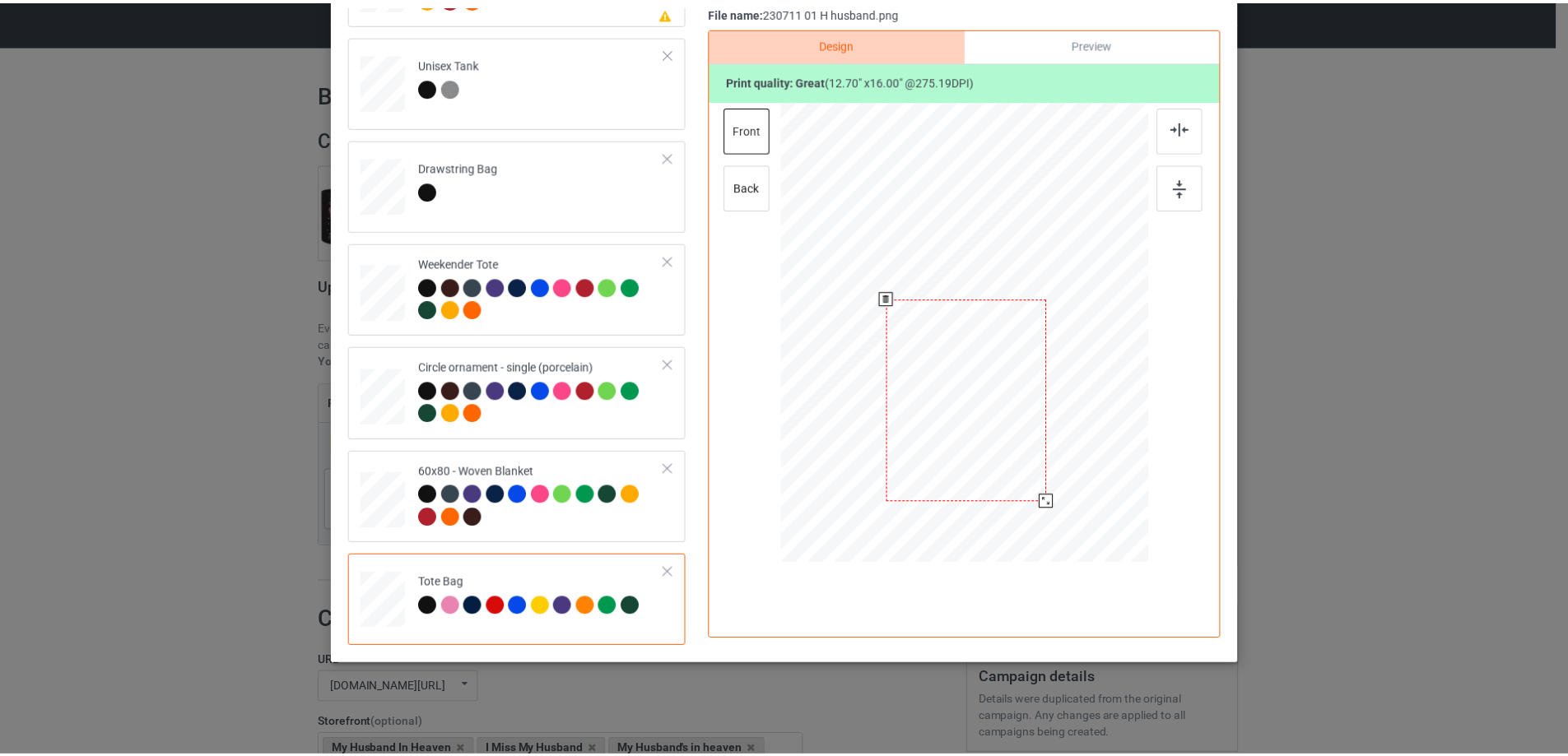
scroll to position [0, 0]
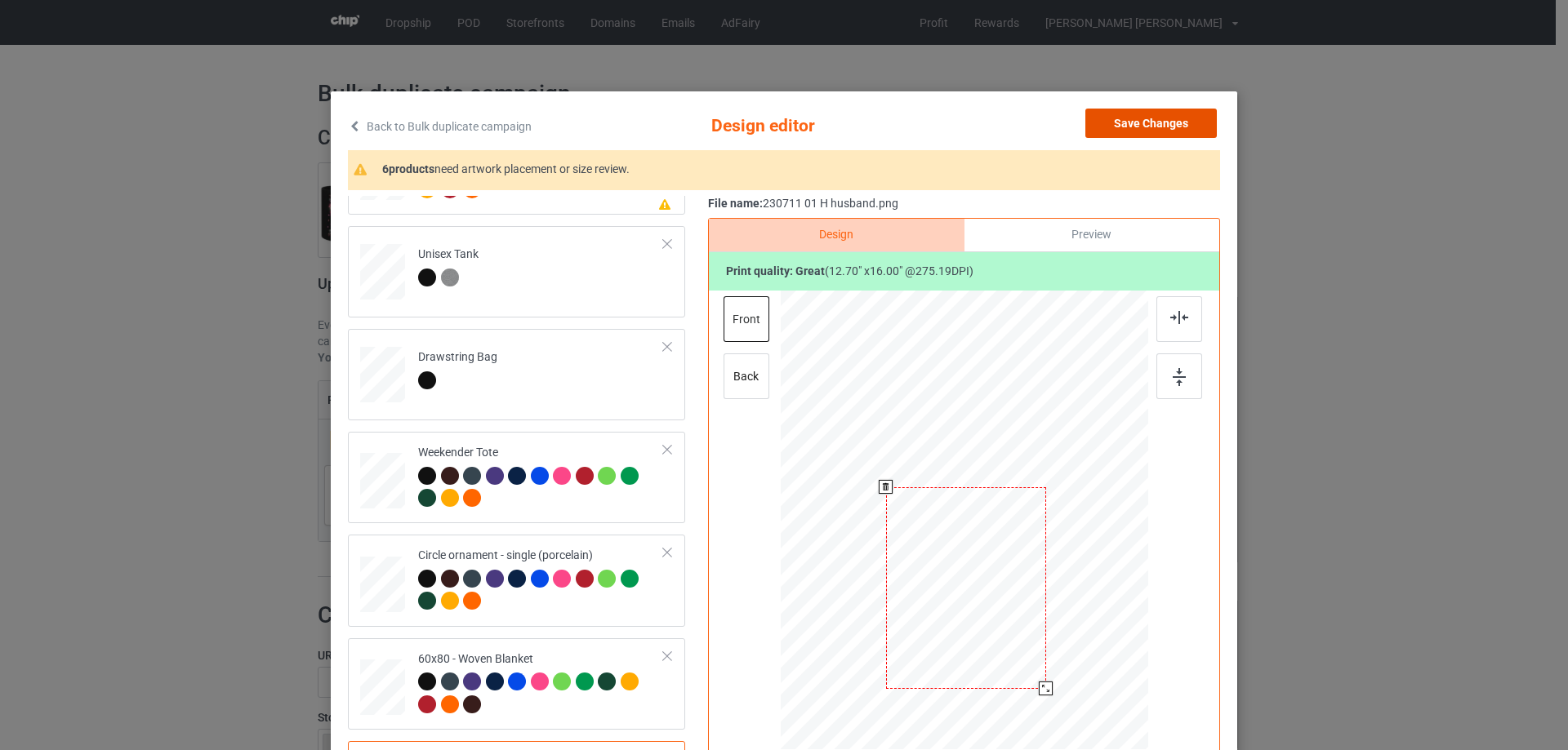
click at [1153, 119] on button "Save Changes" at bounding box center [1151, 123] width 131 height 30
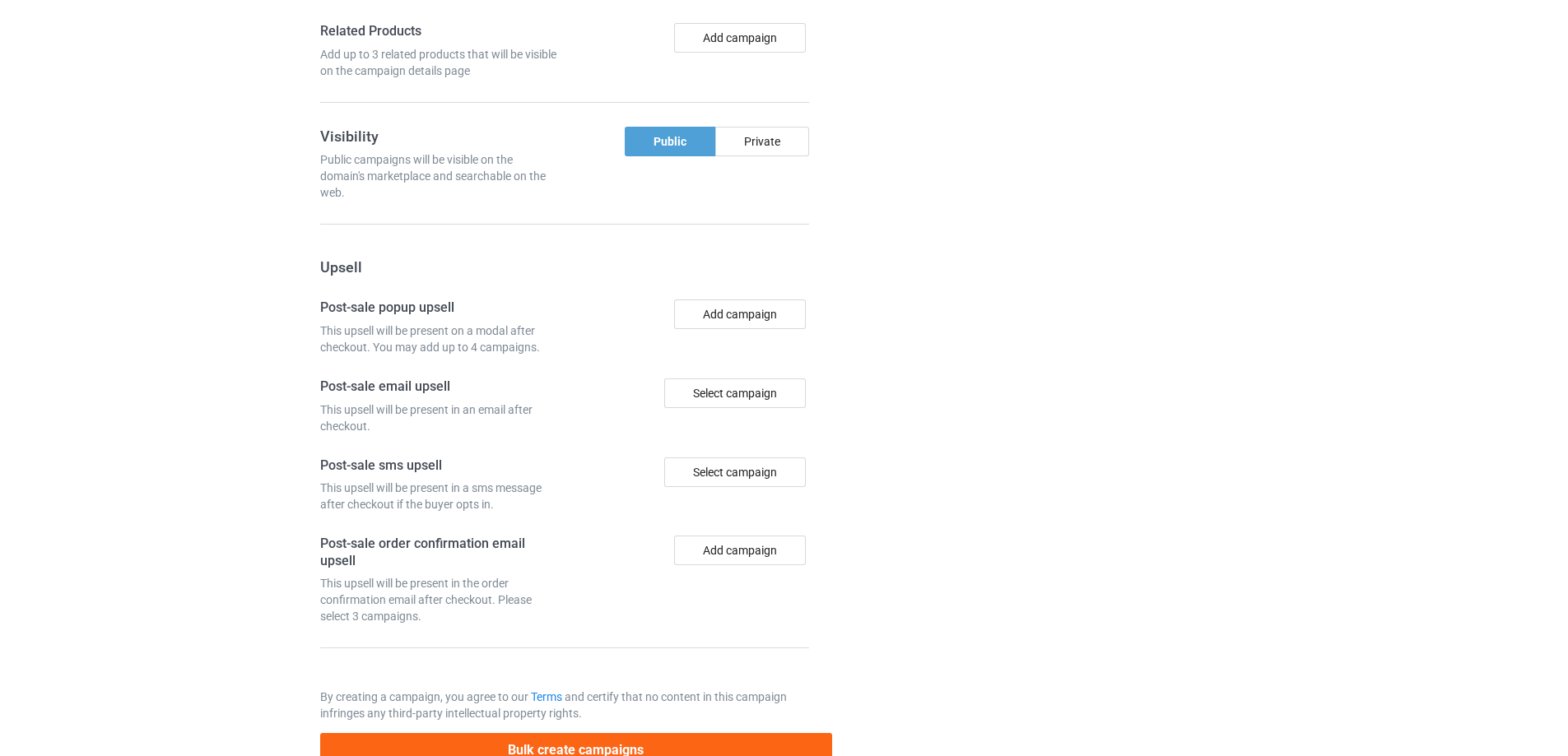
scroll to position [1393, 0]
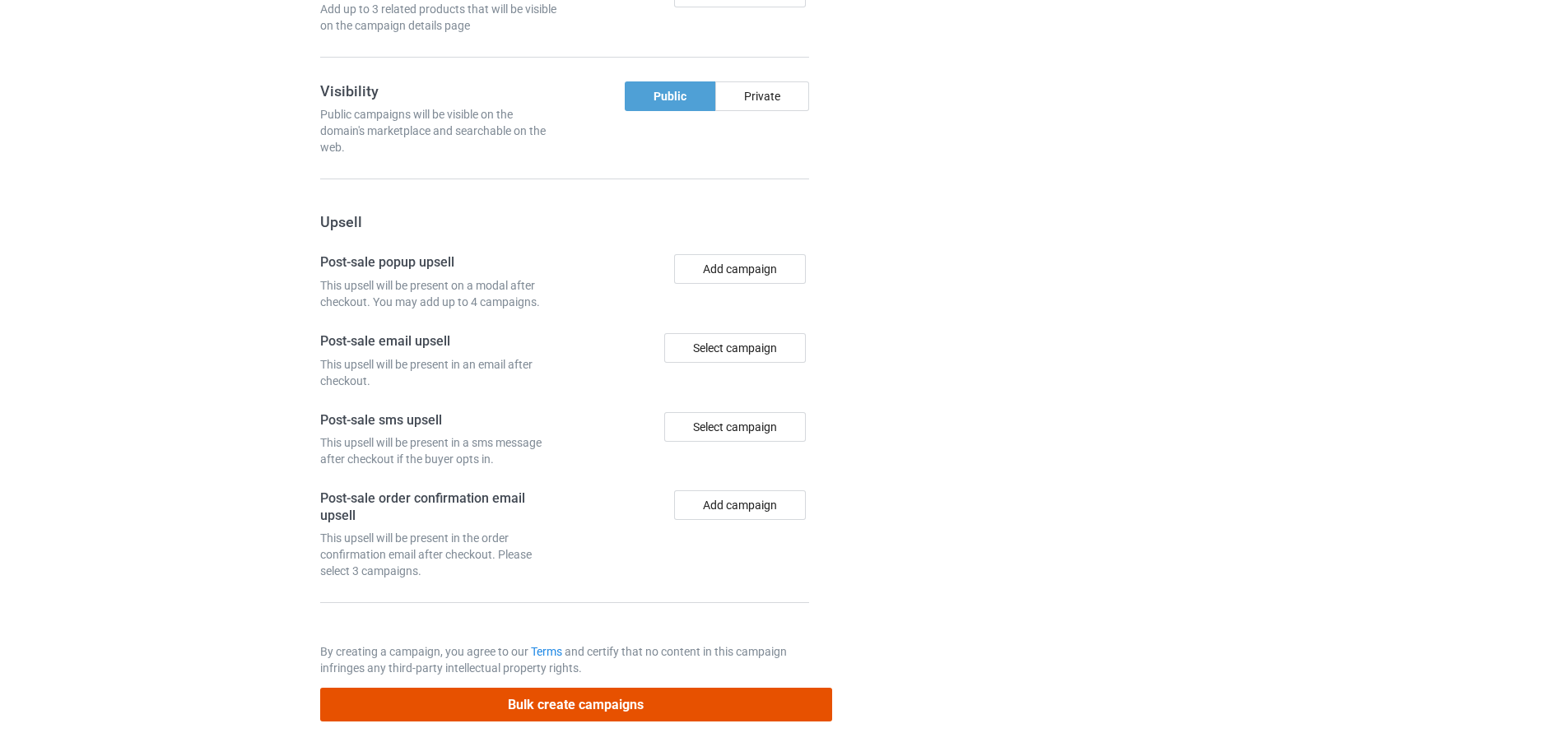
click at [675, 704] on button "Bulk create campaigns" at bounding box center [575, 704] width 512 height 33
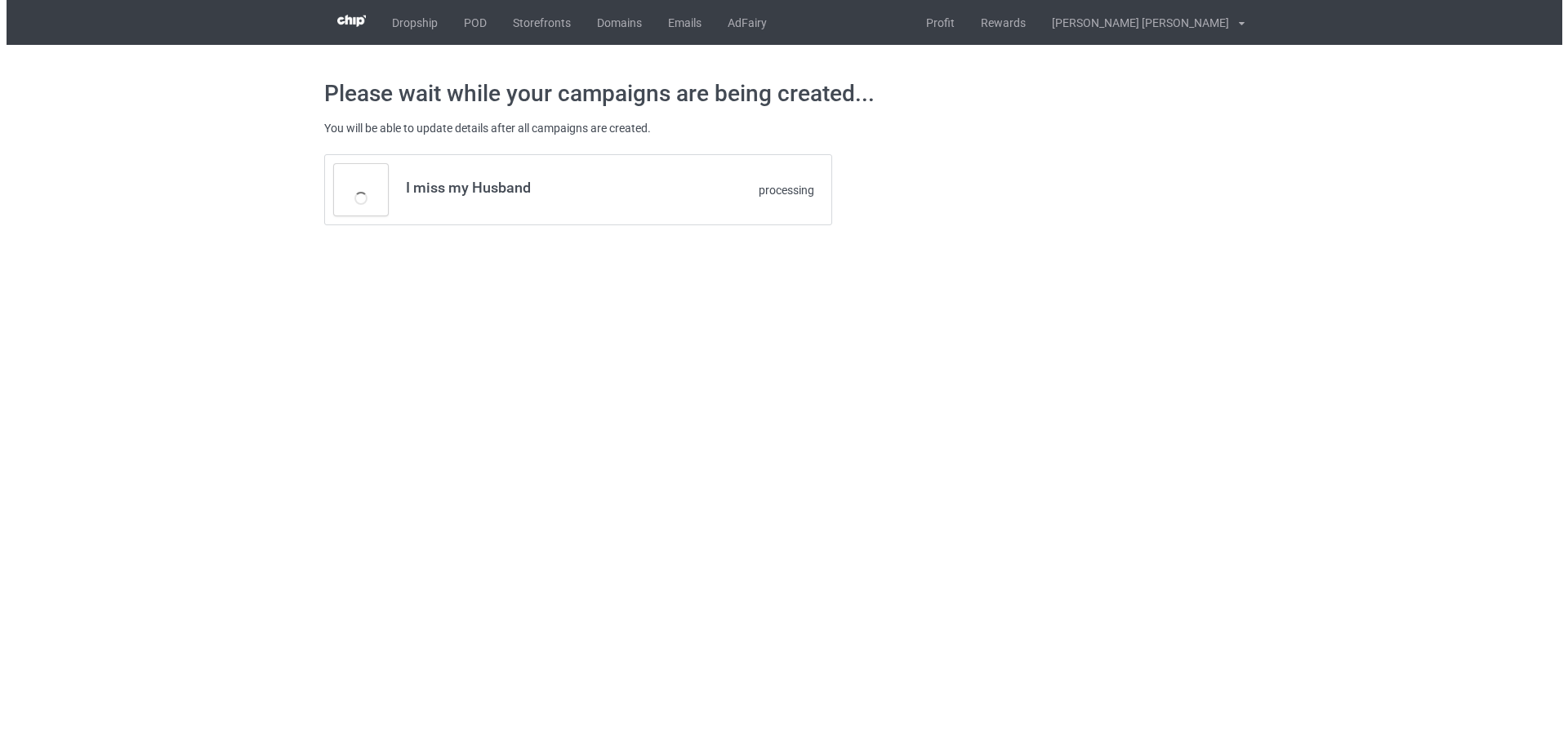
scroll to position [0, 0]
click at [592, 204] on td "I miss my Husband" at bounding box center [534, 190] width 276 height 69
click at [589, 204] on td "I miss my Husband" at bounding box center [534, 190] width 276 height 69
